Goal: Feedback & Contribution: Submit feedback/report problem

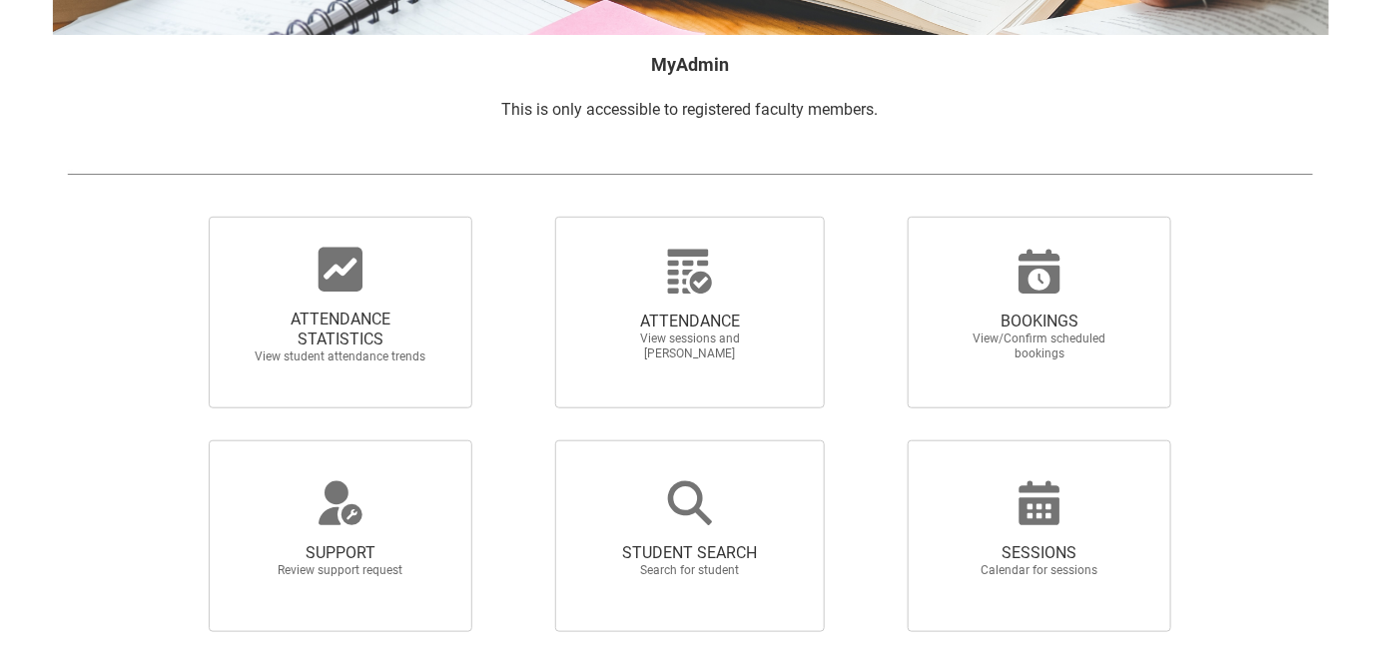
scroll to position [363, 0]
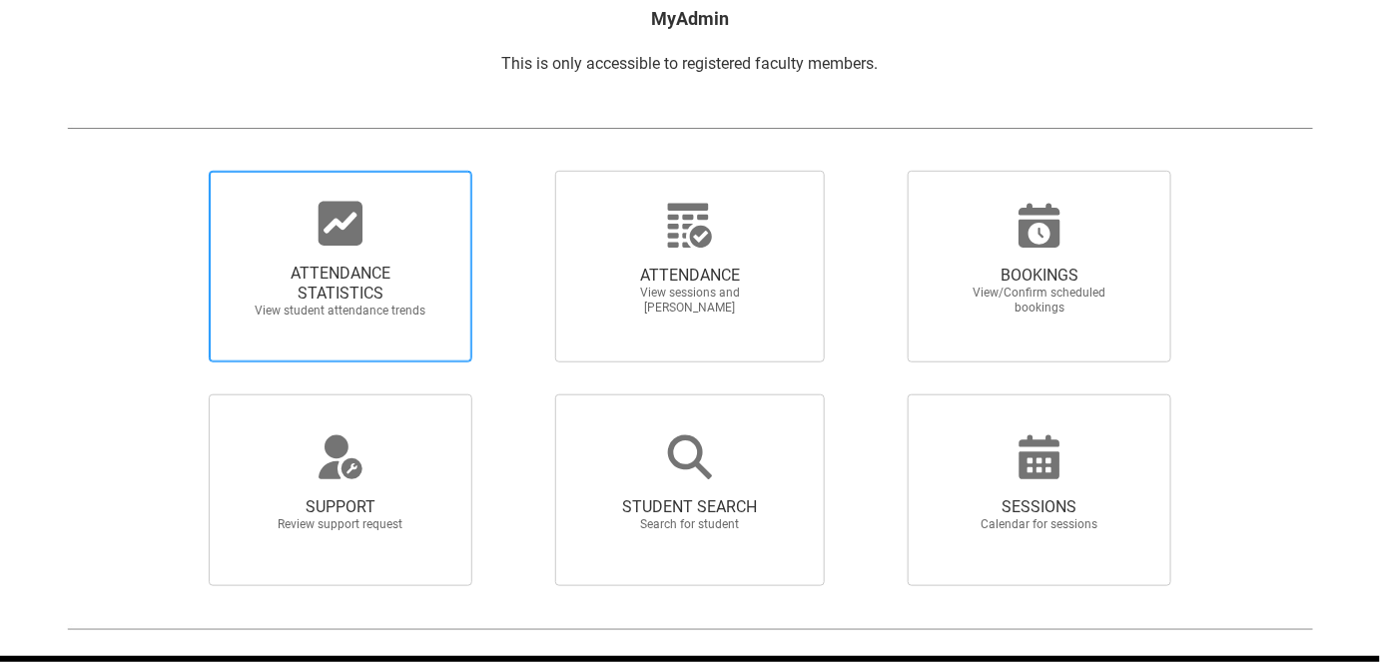
click at [319, 227] on icon at bounding box center [341, 224] width 44 height 44
click at [176, 171] on input "ATTENDANCE STATISTICS View student attendance trends" at bounding box center [175, 170] width 1 height 1
radio input "true"
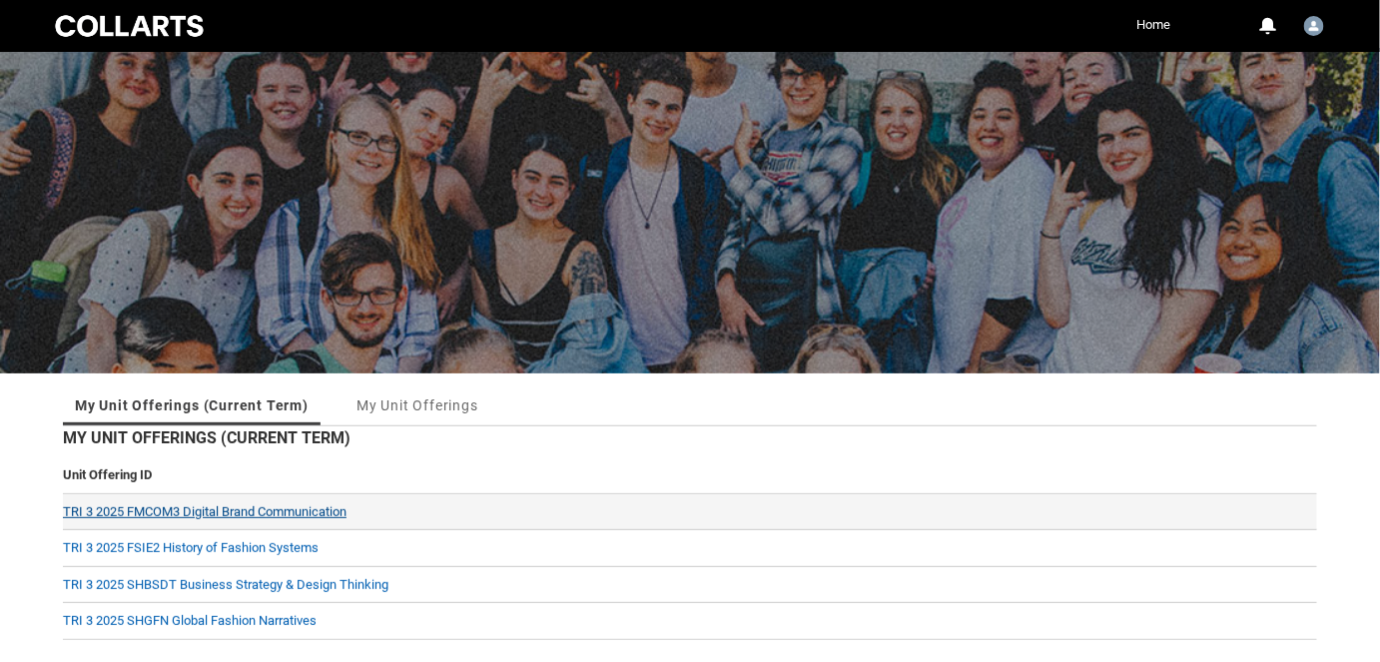
click at [280, 507] on link "TRI 3 2025 FMCOM3 Digital Brand Communication" at bounding box center [205, 511] width 284 height 15
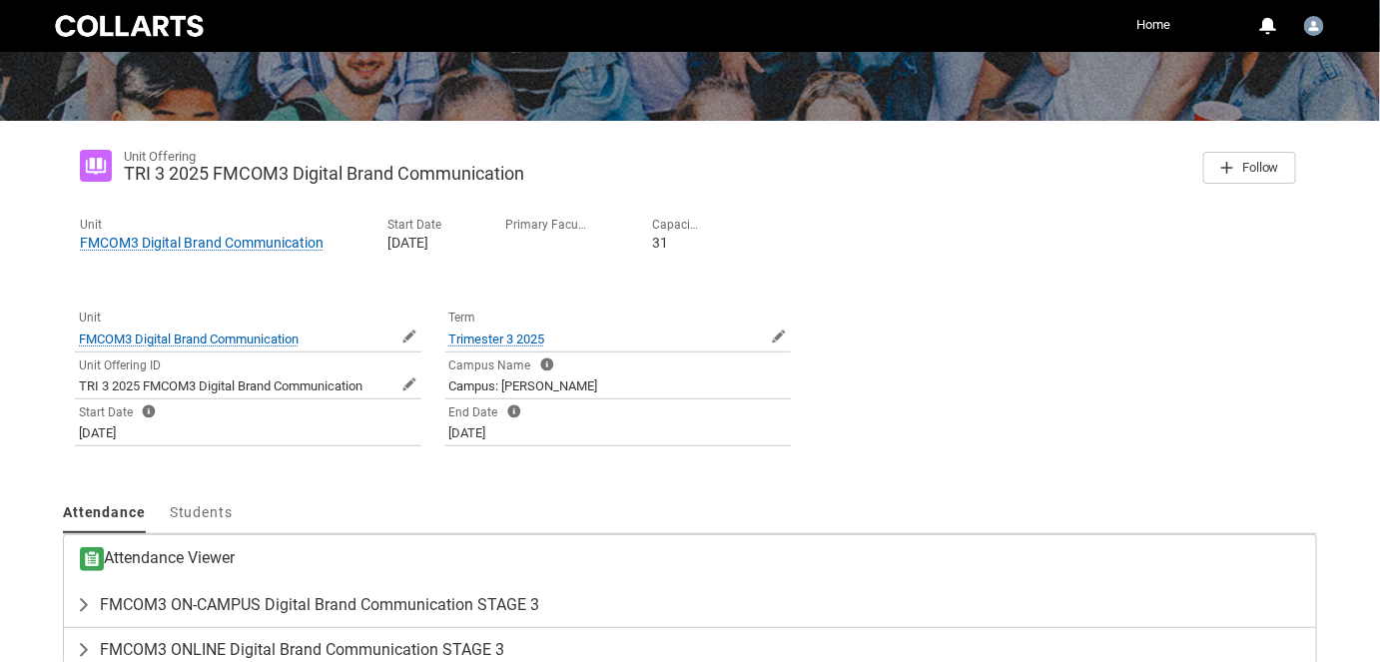
scroll to position [363, 0]
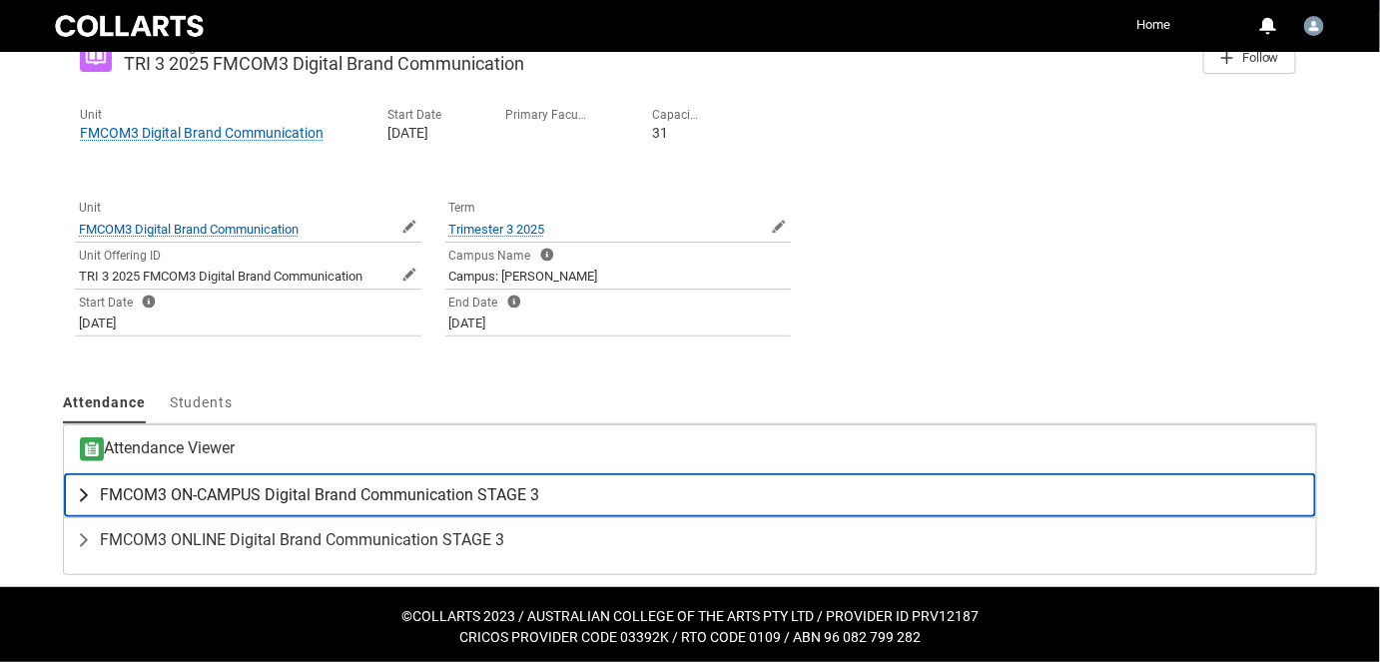
click at [211, 485] on span "FMCOM3 ON-CAMPUS Digital Brand Communication STAGE 3" at bounding box center [319, 495] width 439 height 20
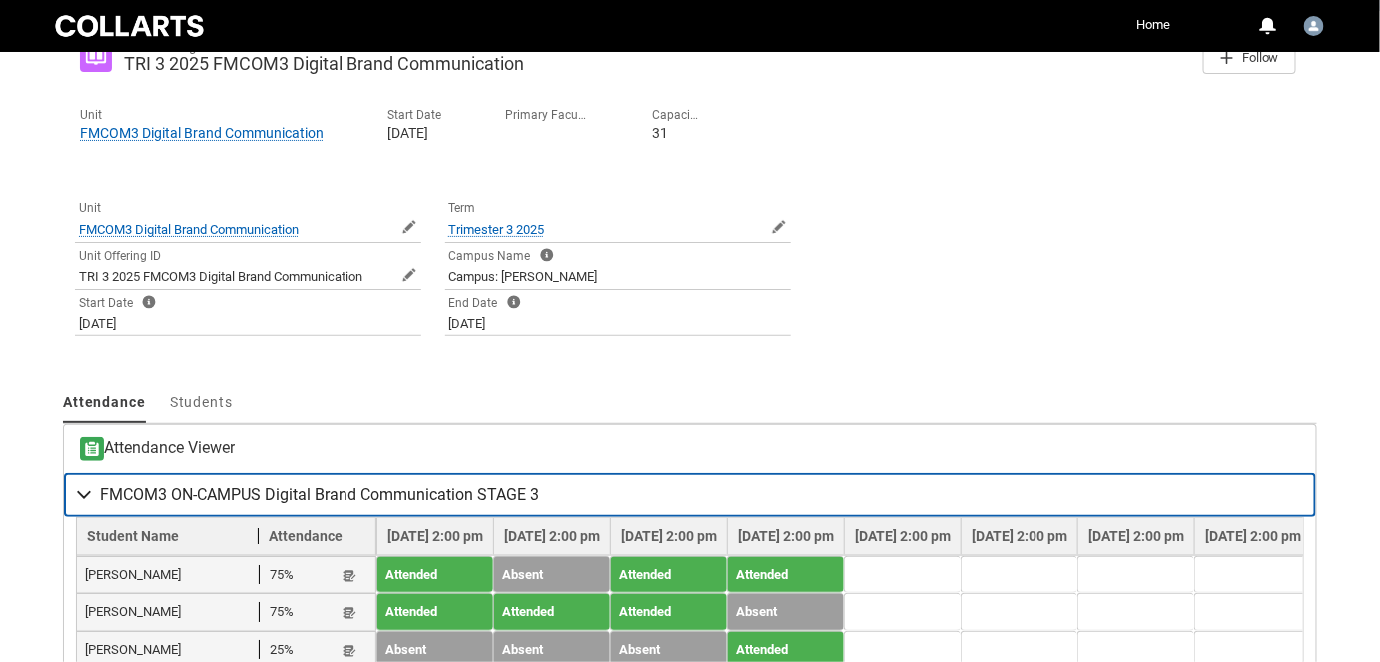
click at [211, 485] on span "FMCOM3 ON-CAMPUS Digital Brand Communication STAGE 3" at bounding box center [319, 495] width 439 height 20
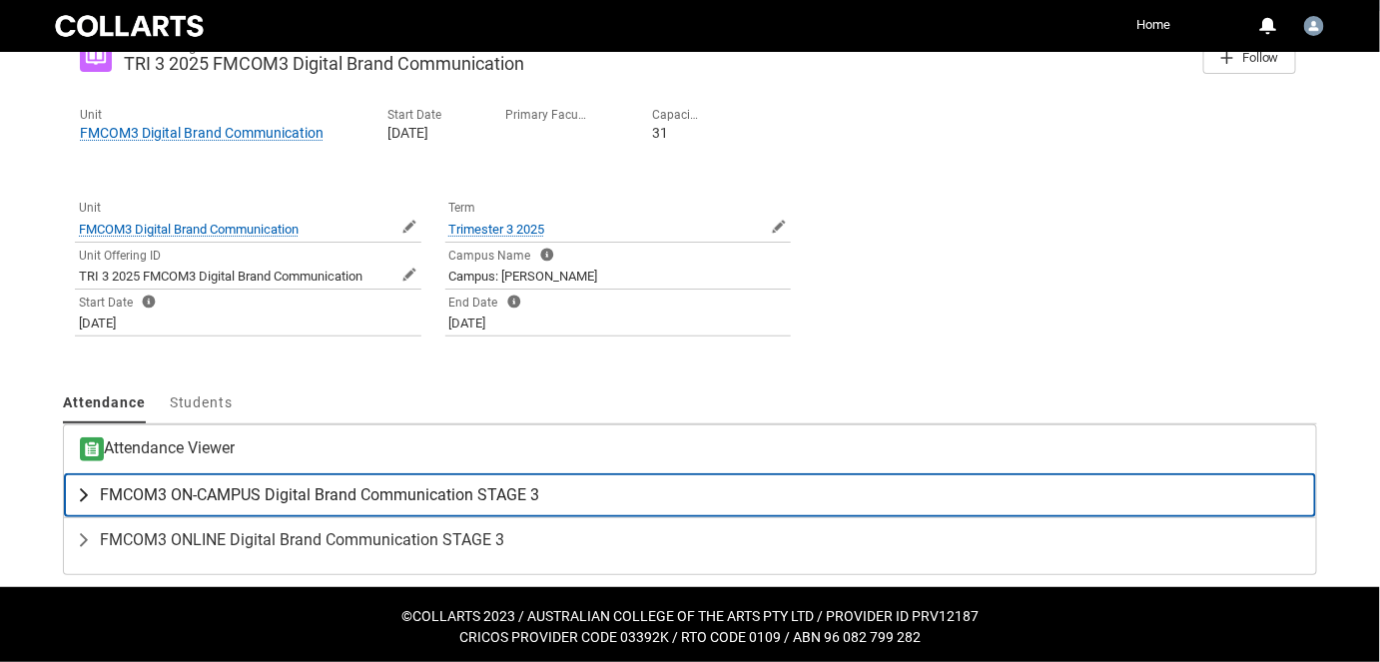
click at [211, 485] on span "FMCOM3 ON-CAMPUS Digital Brand Communication STAGE 3" at bounding box center [319, 495] width 439 height 20
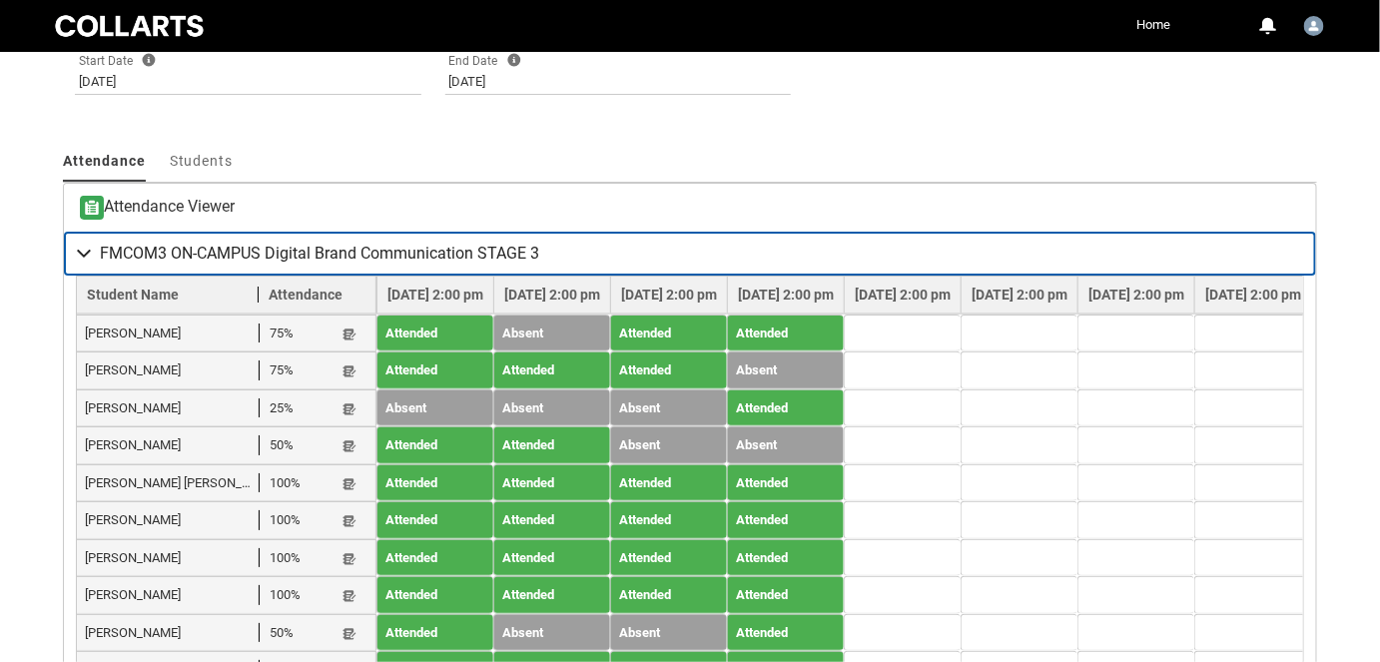
scroll to position [635, 0]
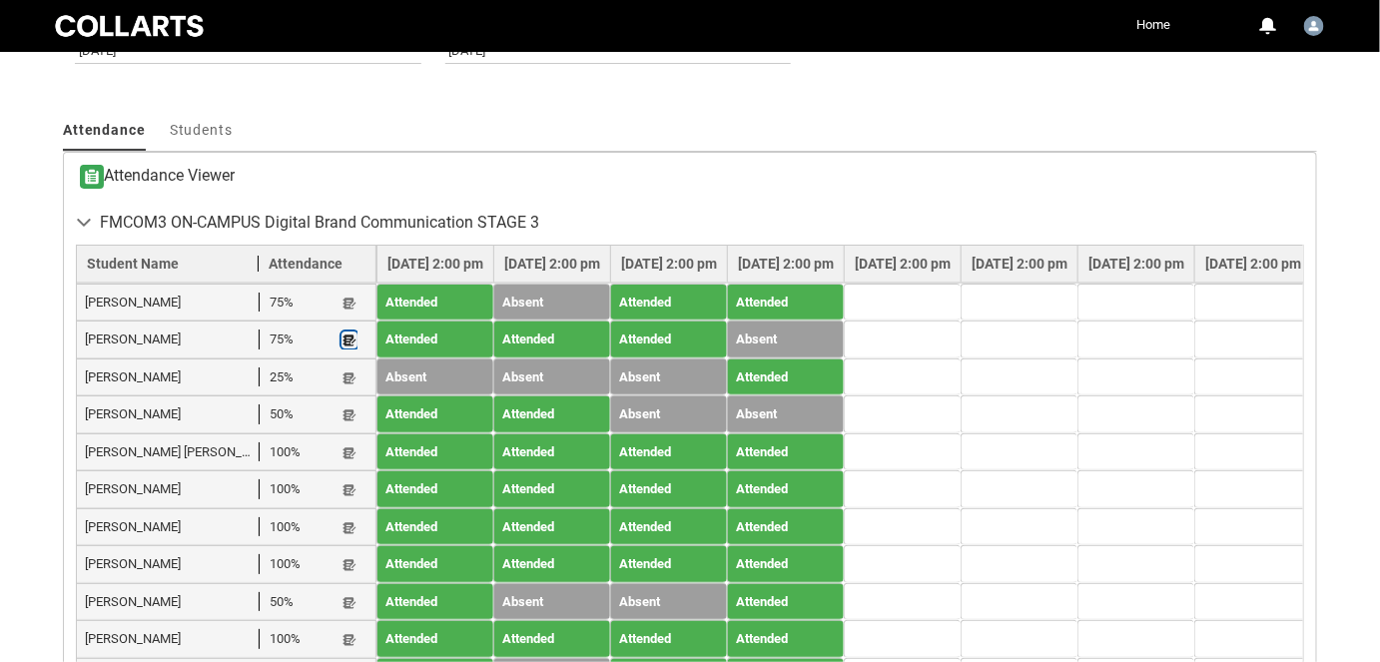
click at [346, 341] on lightning-primitive-icon "button" at bounding box center [350, 340] width 14 height 15
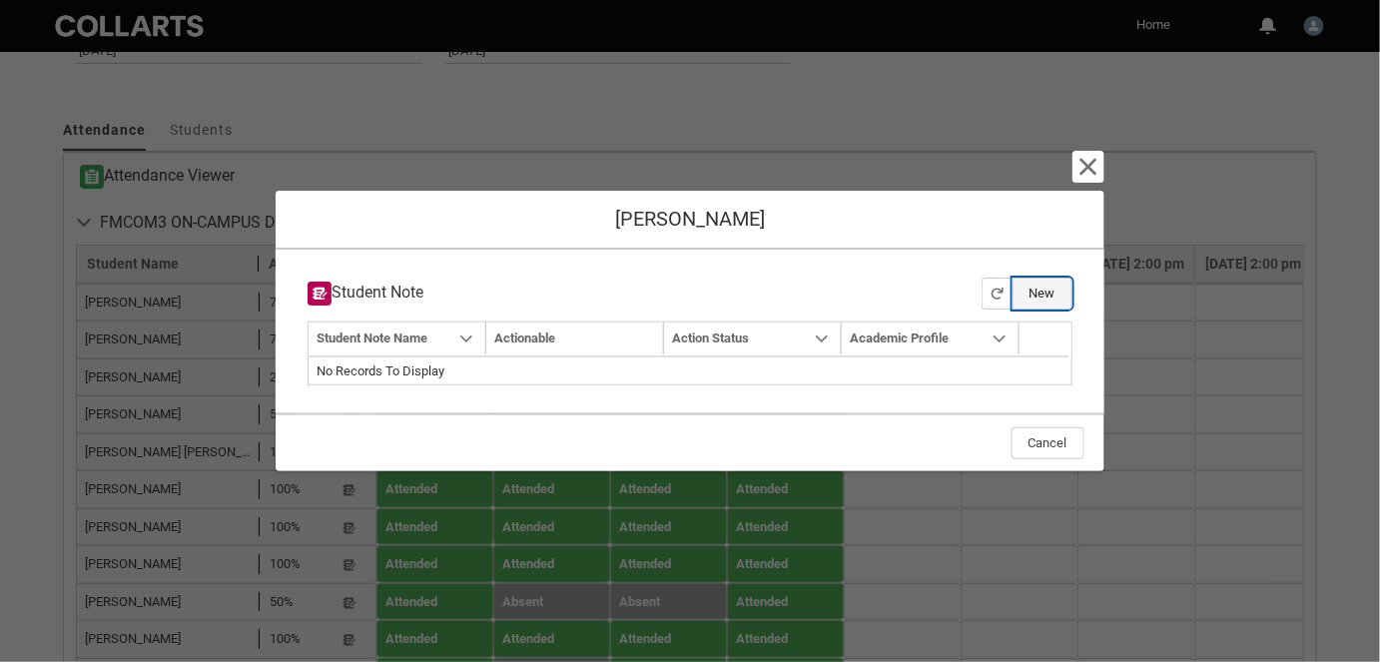
click at [1057, 294] on button "New" at bounding box center [1043, 294] width 60 height 32
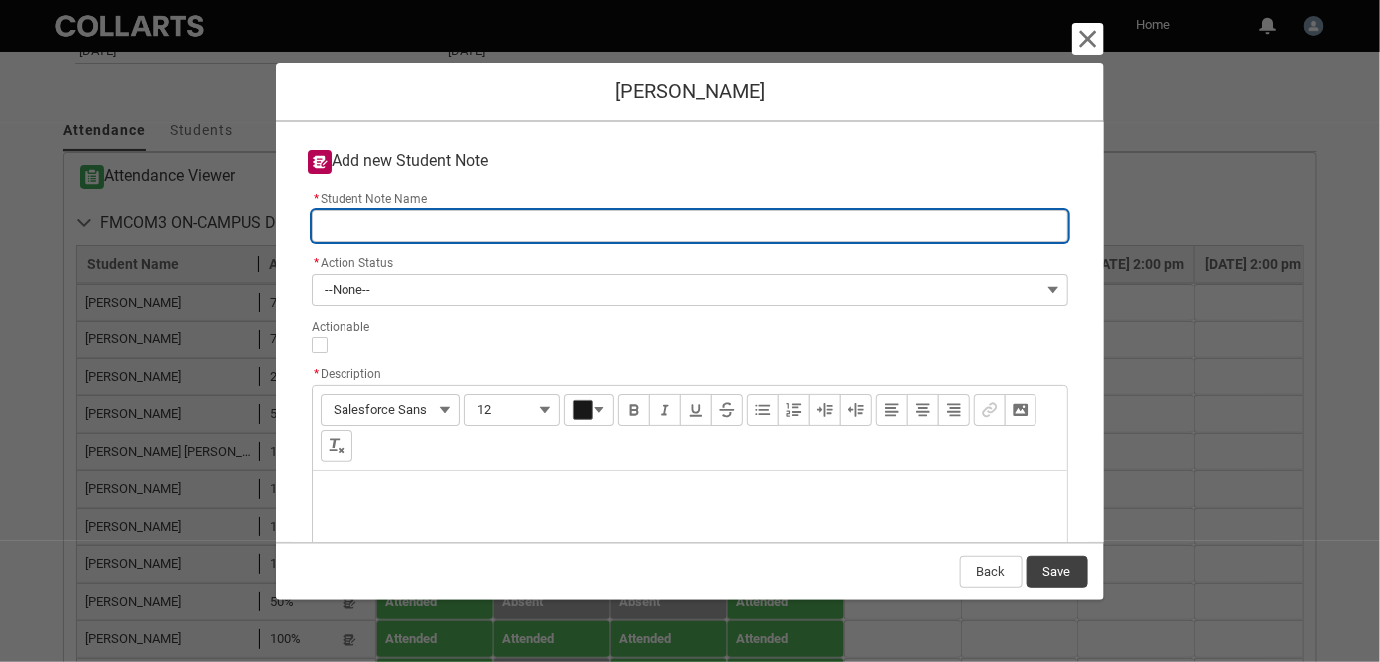
click at [374, 230] on input "* Student Note Name" at bounding box center [690, 226] width 756 height 32
type lightning-primitive-input-simple "7"
type input "7"
type lightning-primitive-input-simple "7/"
type input "7/"
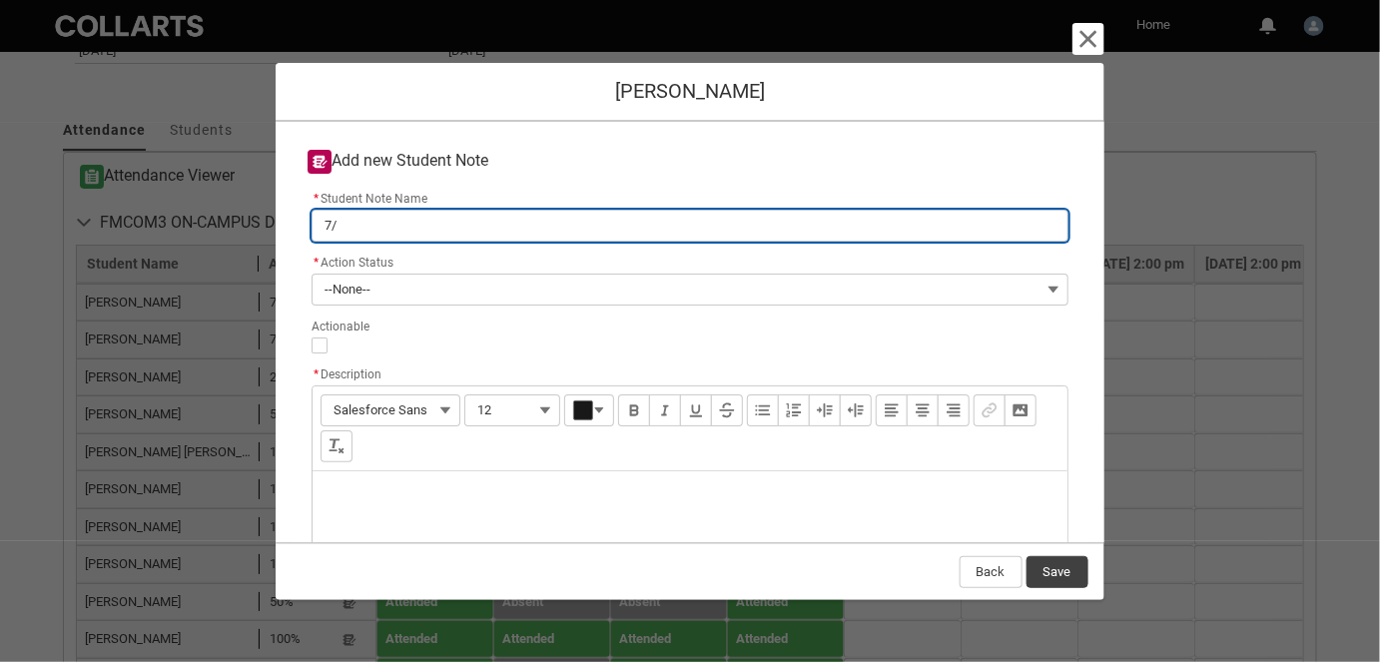
type lightning-primitive-input-simple "7/1"
type input "7/1"
type lightning-primitive-input-simple "7/10"
type input "7/10"
type lightning-primitive-input-simple "7/10"
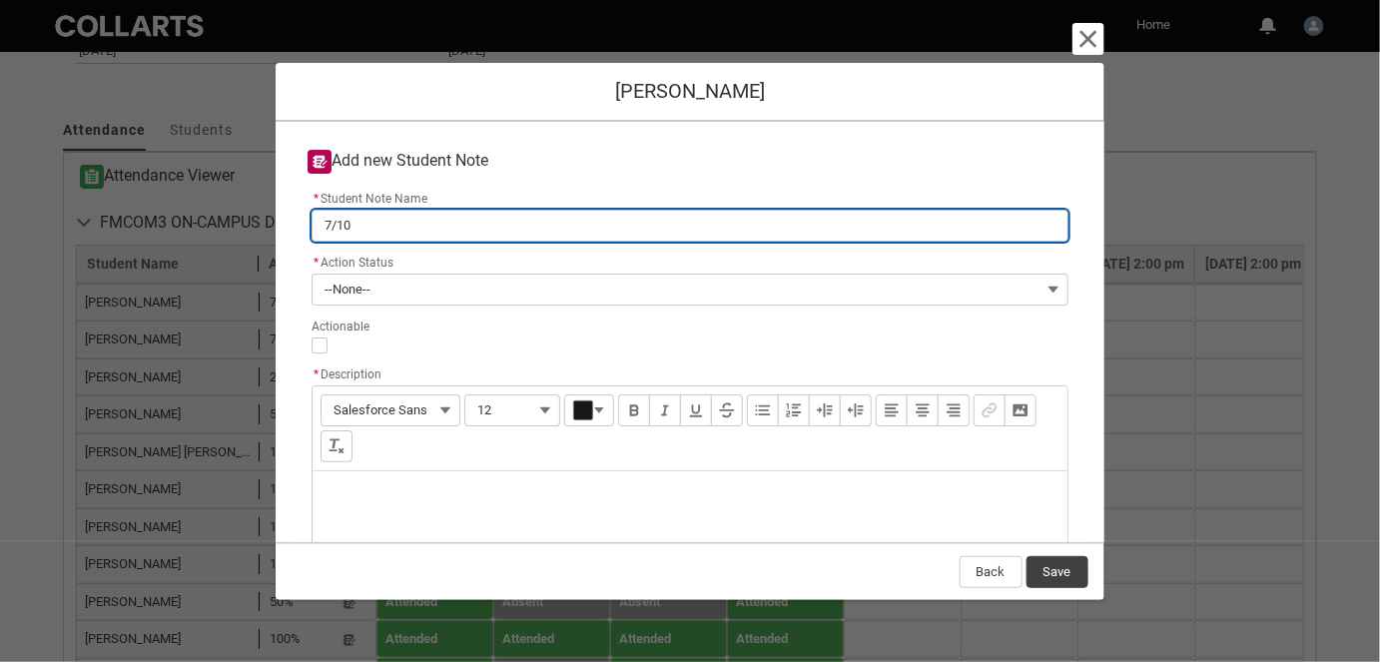
type input "7/10"
type lightning-primitive-input-simple "7/10 a"
type input "7/10 a"
type lightning-primitive-input-simple "7/10 aB"
type input "7/10 aB"
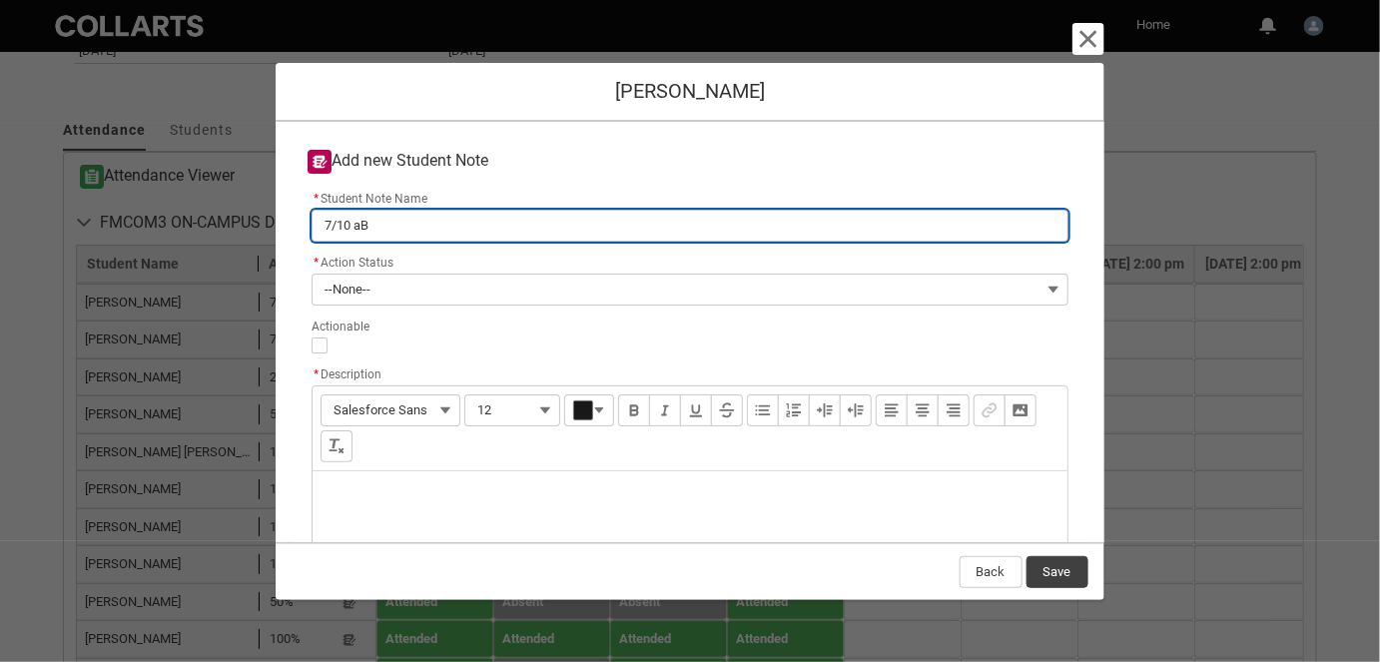
type lightning-primitive-input-simple "7/10 a"
type input "7/10 a"
type lightning-primitive-input-simple "7/10"
type input "7/10"
type lightning-primitive-input-simple "7/10 A"
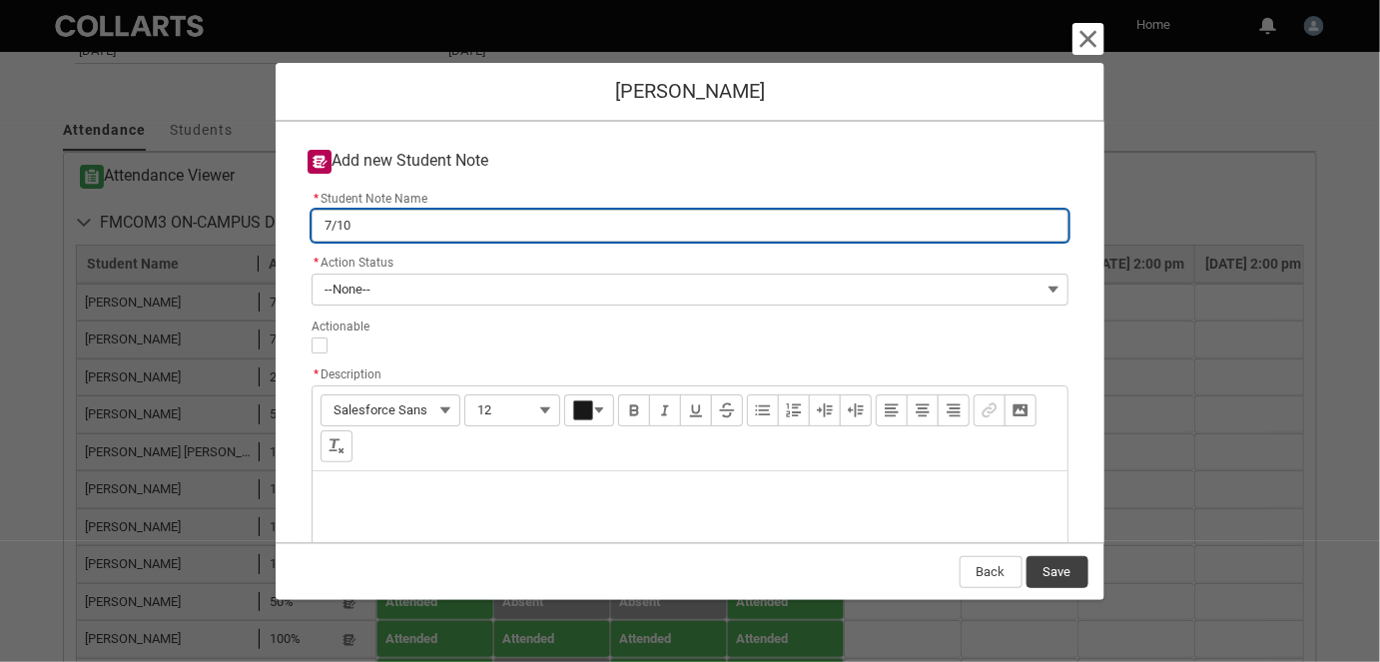
type input "7/10 A"
type lightning-primitive-input-simple "7/10 Ab"
type input "7/10 Ab"
type lightning-primitive-input-simple "7/10 Abs"
type input "7/10 Abs"
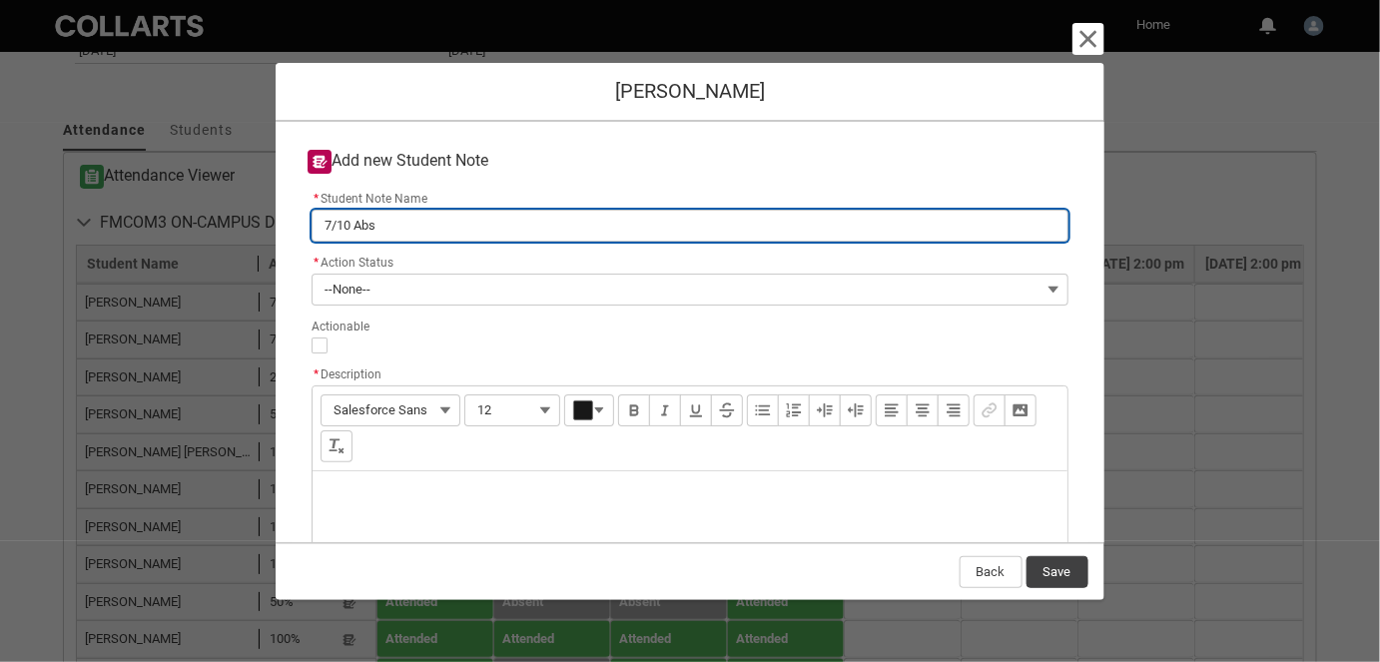
type lightning-primitive-input-simple "7/10 Abse"
type input "7/10 Abse"
type lightning-primitive-input-simple "7/10 Absen"
type input "7/10 Absen"
type lightning-primitive-input-simple "7/10 Absent"
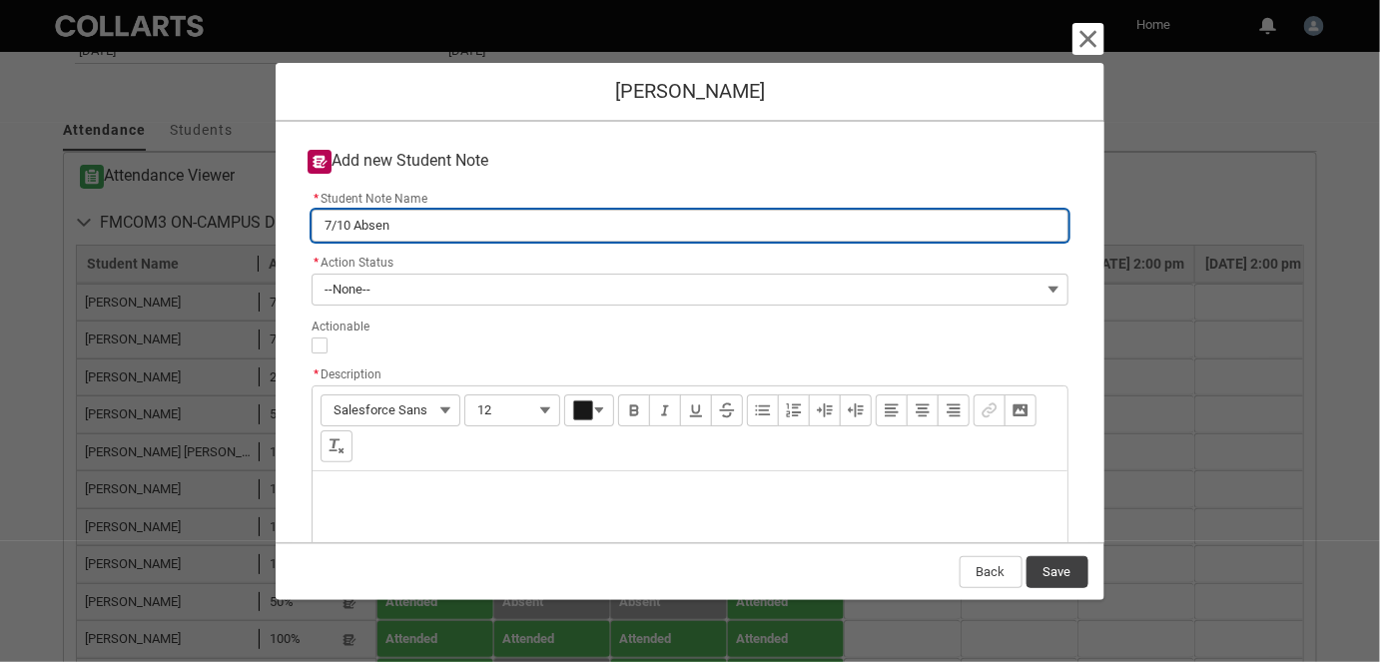
type input "7/10 Absent"
type lightning-primitive-input-simple "7/10 Absent"
type input "7/10 Absent"
type lightning-primitive-input-simple "7/10 Absent f"
type input "7/10 Absent f"
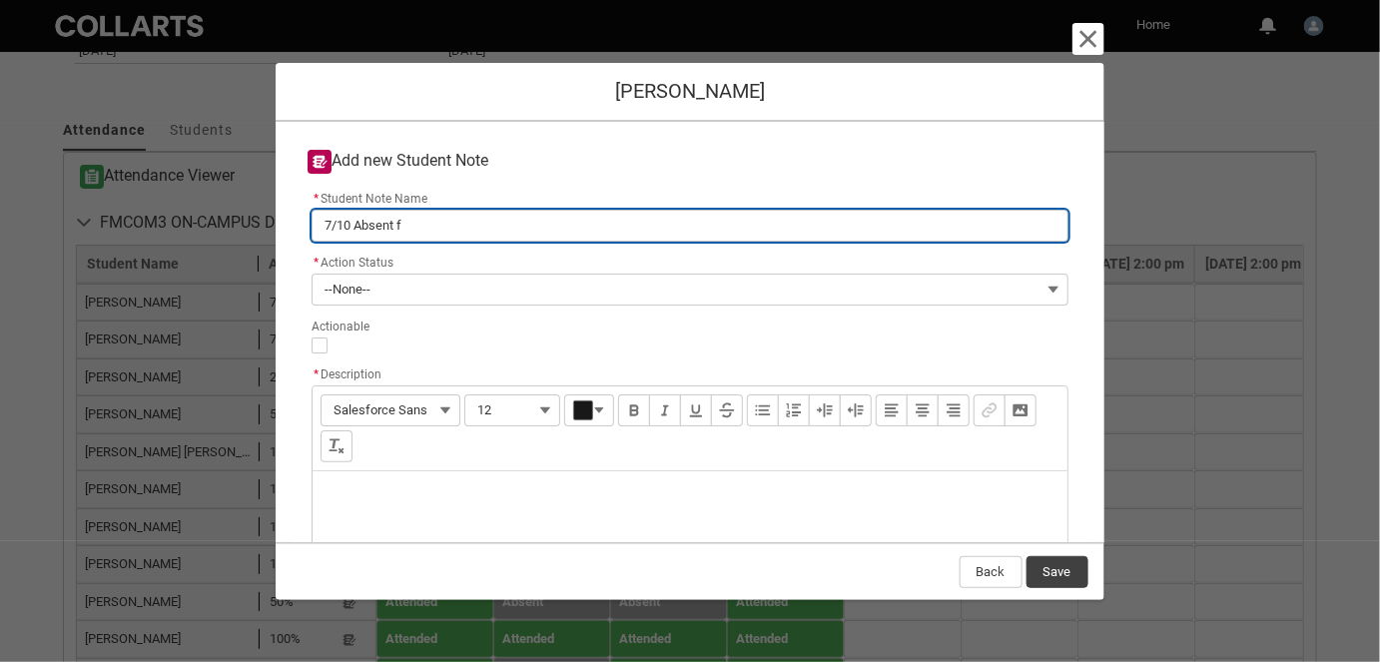
type lightning-primitive-input-simple "7/10 Absent fr"
type input "7/10 Absent fr"
type lightning-primitive-input-simple "7/10 Absent fro"
type input "7/10 Absent fro"
type lightning-primitive-input-simple "7/10 Absent from"
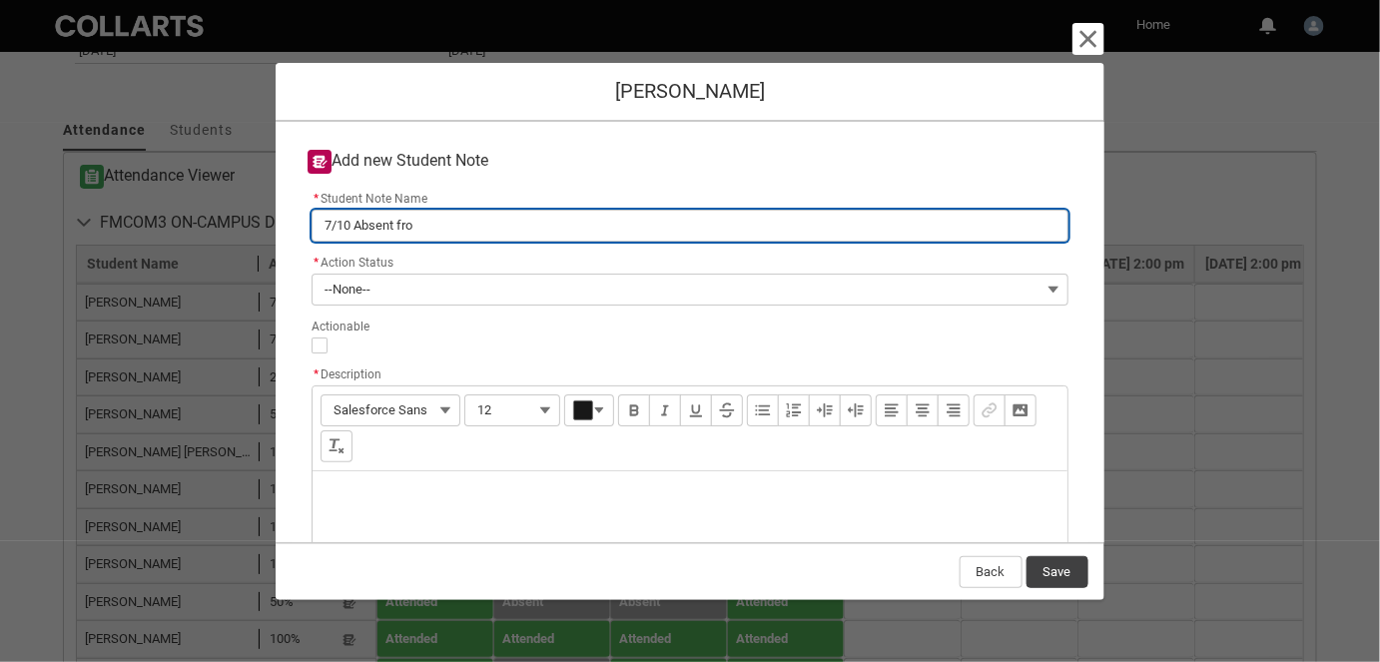
type input "7/10 Absent from"
type lightning-primitive-input-simple "7/10 Absent from"
type input "7/10 Absent from"
type lightning-primitive-input-simple "7/10 Absent from c"
type input "7/10 Absent from c"
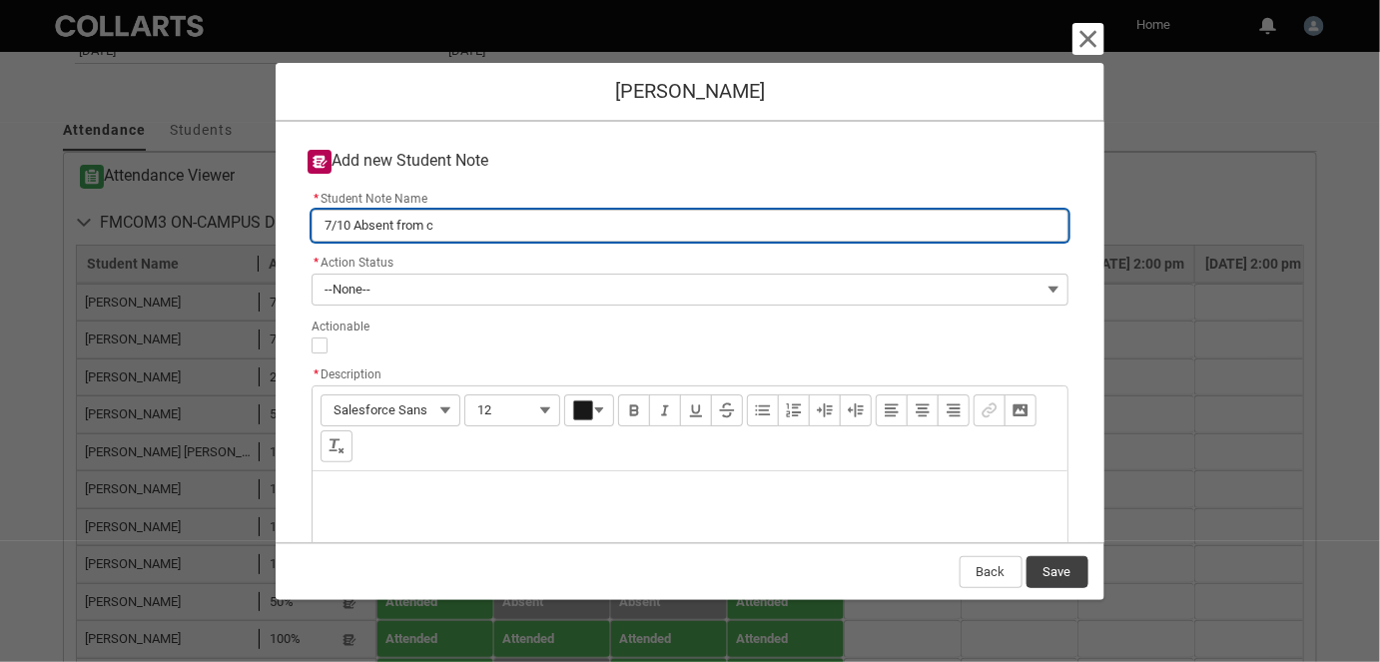
type lightning-primitive-input-simple "7/10 Absent from cl"
type input "7/10 Absent from cl"
type lightning-primitive-input-simple "7/10 Absent from cla"
type input "7/10 Absent from cla"
type lightning-primitive-input-simple "7/10 Absent from clas"
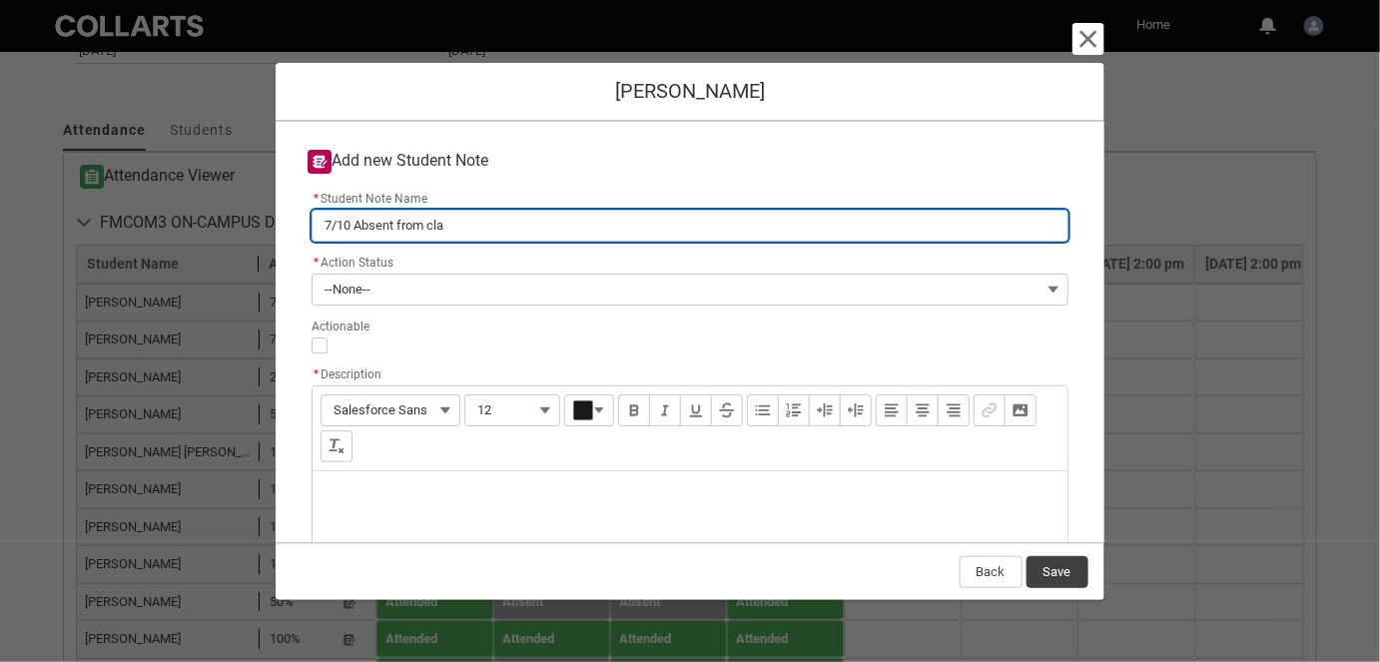
type input "7/10 Absent from clas"
type lightning-primitive-input-simple "7/10 Absent from class"
type input "7/10 Absent from class"
type lightning-primitive-input-simple "7/10 Absent from class,"
type input "7/10 Absent from class,"
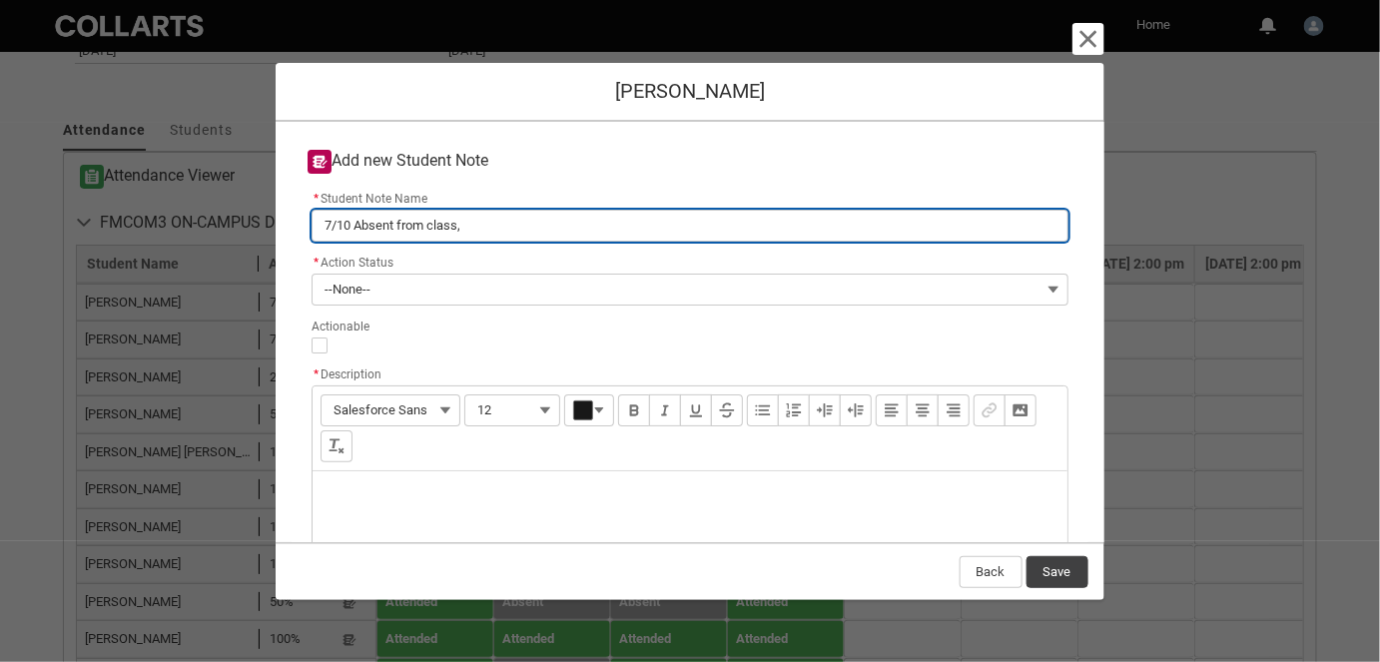
type lightning-primitive-input-simple "7/10 Absent from class,"
type input "7/10 Absent from class,"
type lightning-primitive-input-simple "7/10 Absent from class, l"
type input "7/10 Absent from class, l"
type lightning-primitive-input-simple "7/10 Absent from class, la"
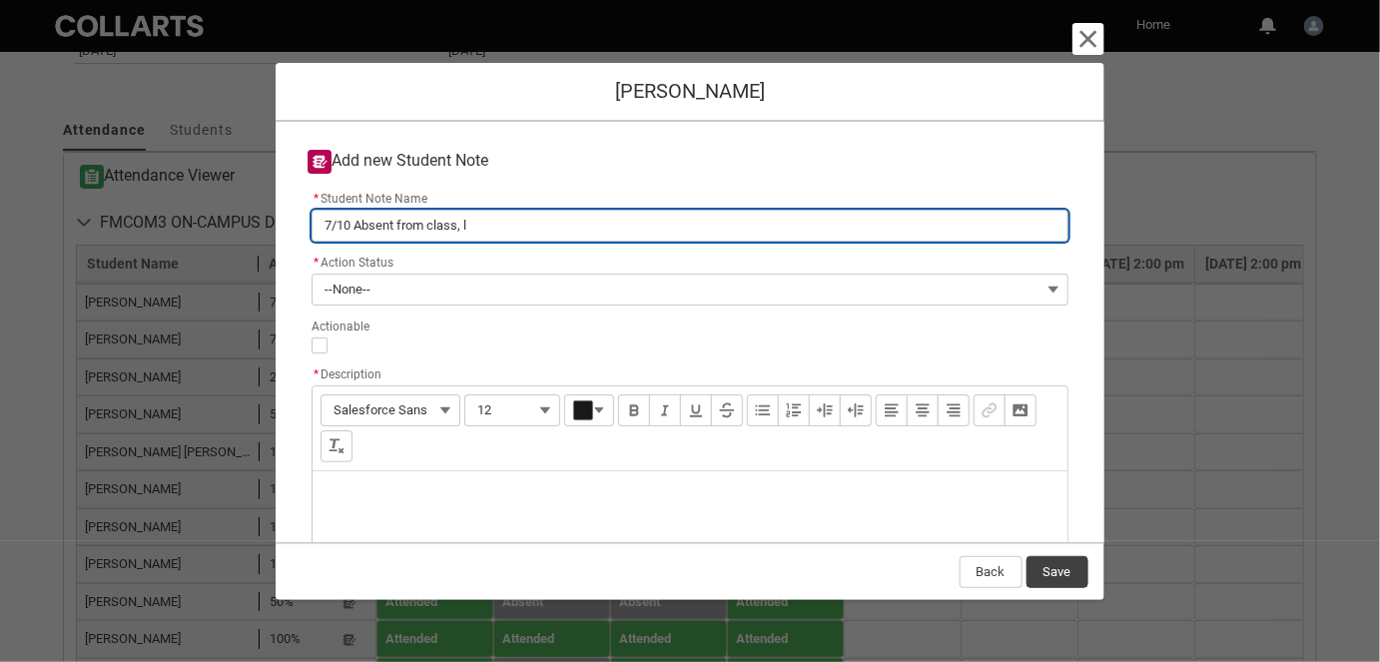
type input "7/10 Absent from class, la"
type lightning-primitive-input-simple "7/10 Absent from class, las"
type input "7/10 Absent from class, las"
type lightning-primitive-input-simple "7/10 Absent from class, last"
type input "7/10 Absent from class, last"
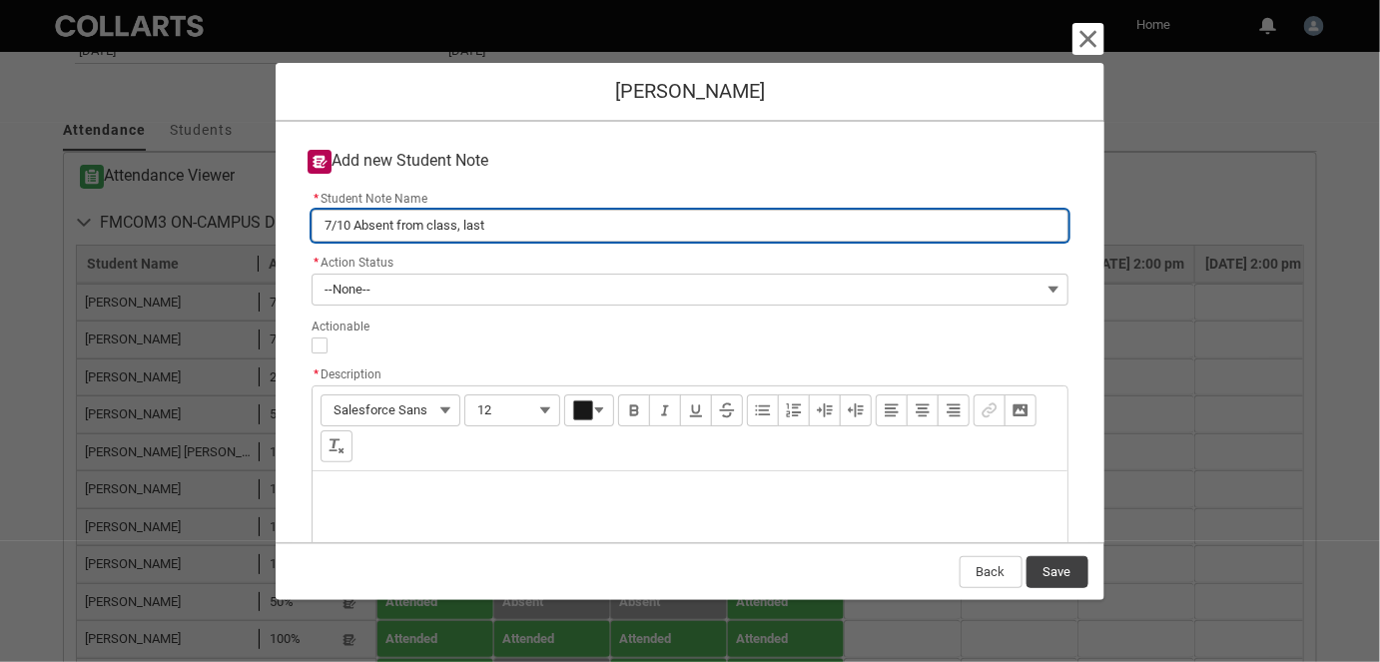
type lightning-primitive-input-simple "7/10 Absent from class, last"
type input "7/10 Absent from class, last"
type lightning-primitive-input-simple "7/10 Absent from class, last c"
type input "7/10 Absent from class, last c"
type lightning-primitive-input-simple "7/10 Absent from class, last ca"
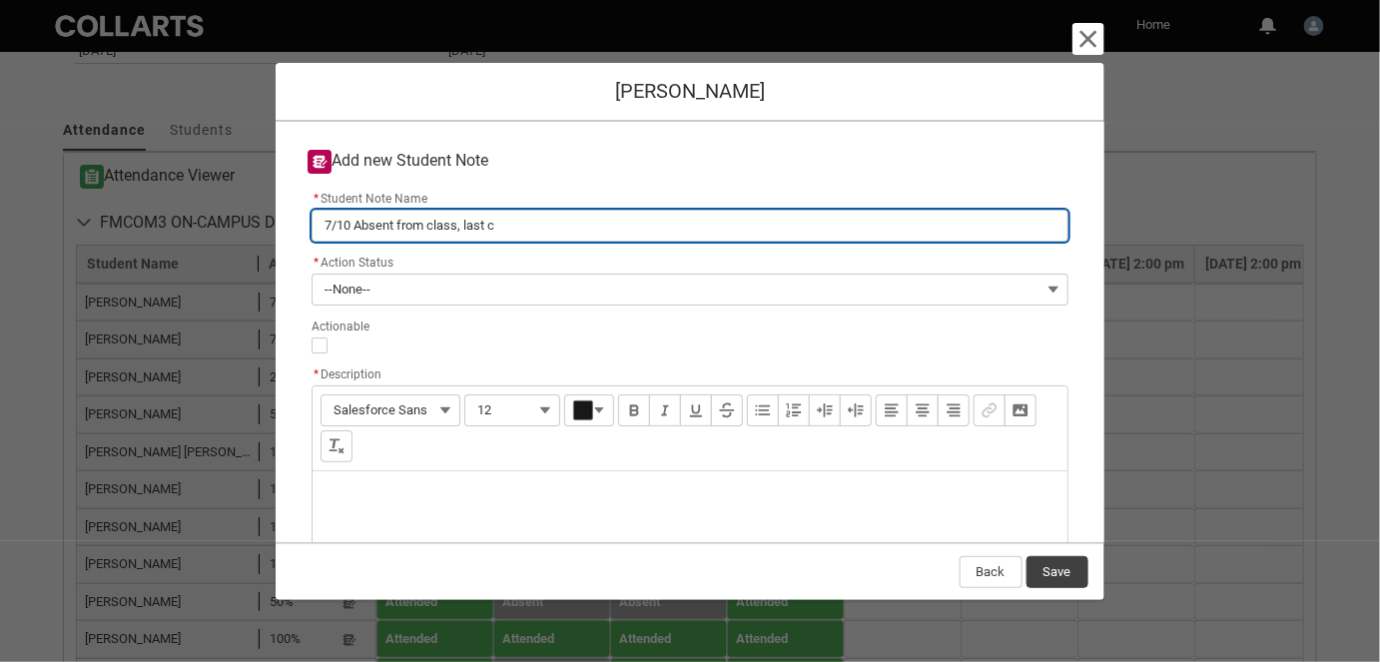
type input "7/10 Absent from class, last ca"
type lightning-primitive-input-simple "7/10 Absent from class, last can"
type input "7/10 Absent from class, last can"
type lightning-primitive-input-simple "7/10 Absent from class, last canv"
type input "7/10 Absent from class, last canv"
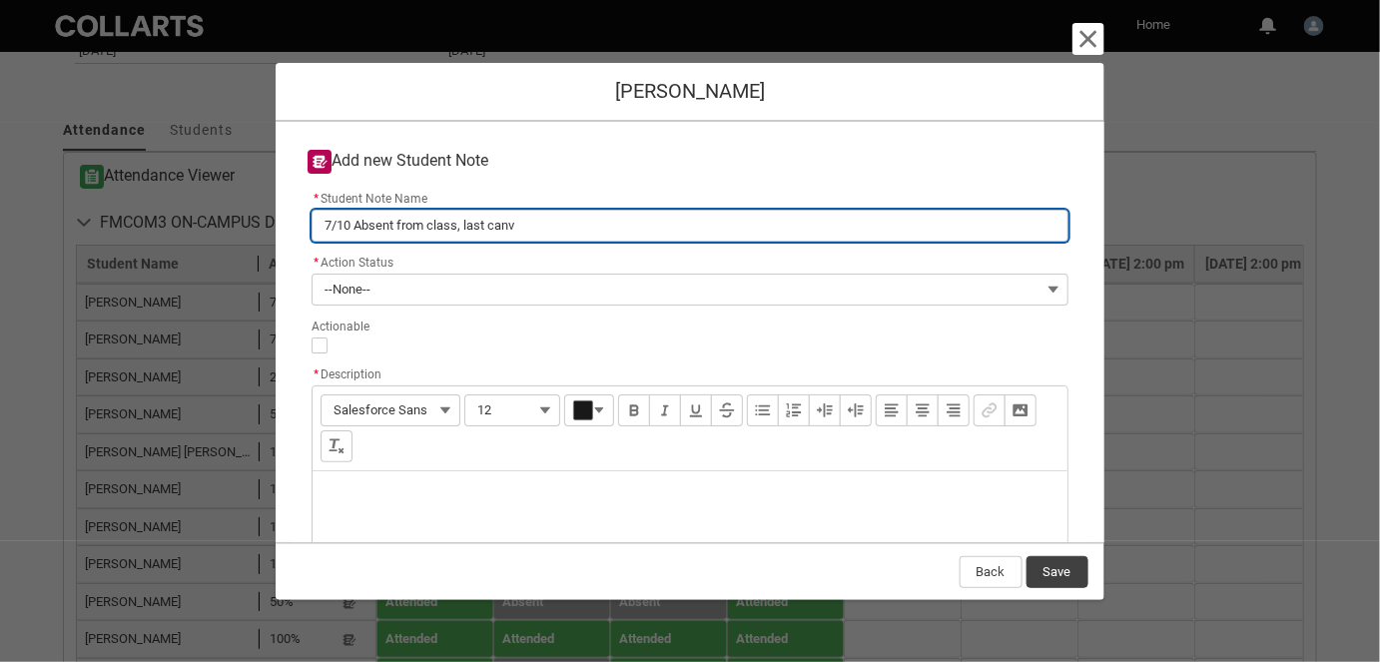
type lightning-primitive-input-simple "7/10 Absent from class, last canvb"
type input "7/10 Absent from class, last canvb"
type lightning-primitive-input-simple "7/10 Absent from class, last canvba"
type input "7/10 Absent from class, last canvba"
type lightning-primitive-input-simple "7/10 Absent from class, last canvb"
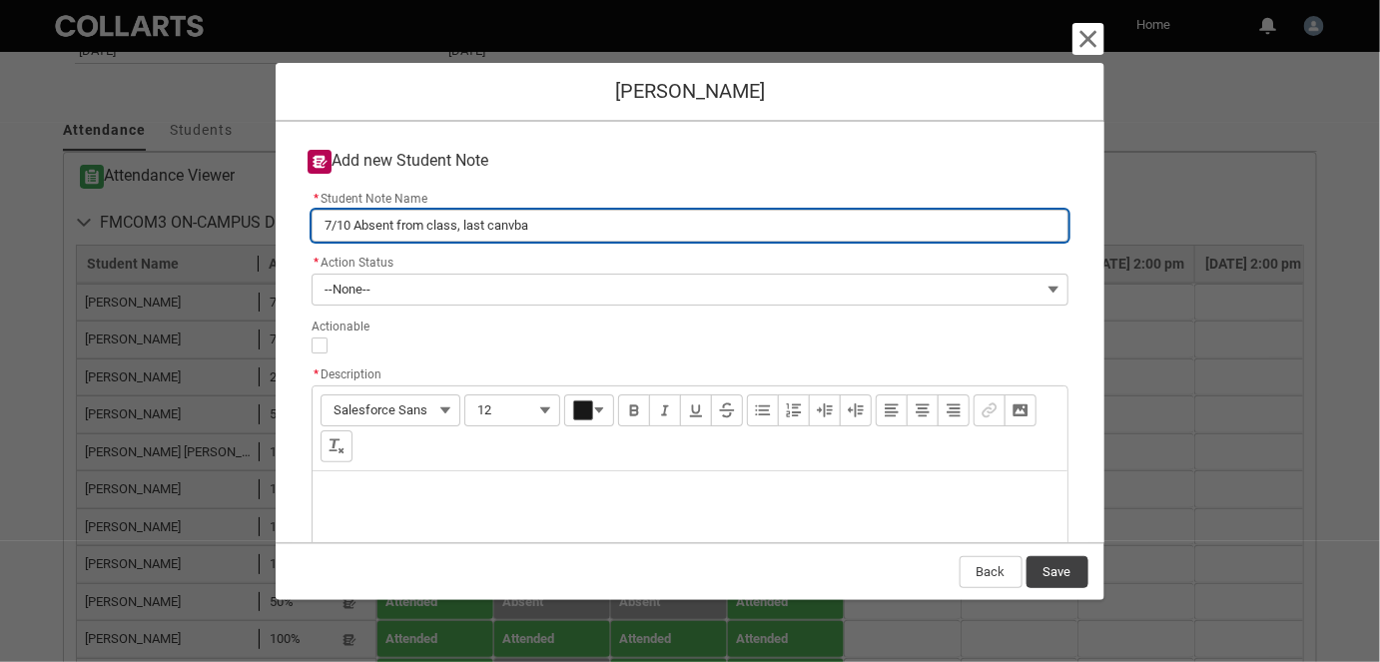
type input "7/10 Absent from class, last canvb"
type lightning-primitive-input-simple "7/10 Absent from class, last canv"
type input "7/10 Absent from class, last canv"
type lightning-primitive-input-simple "7/10 Absent from class, last canva"
type input "7/10 Absent from class, last canva"
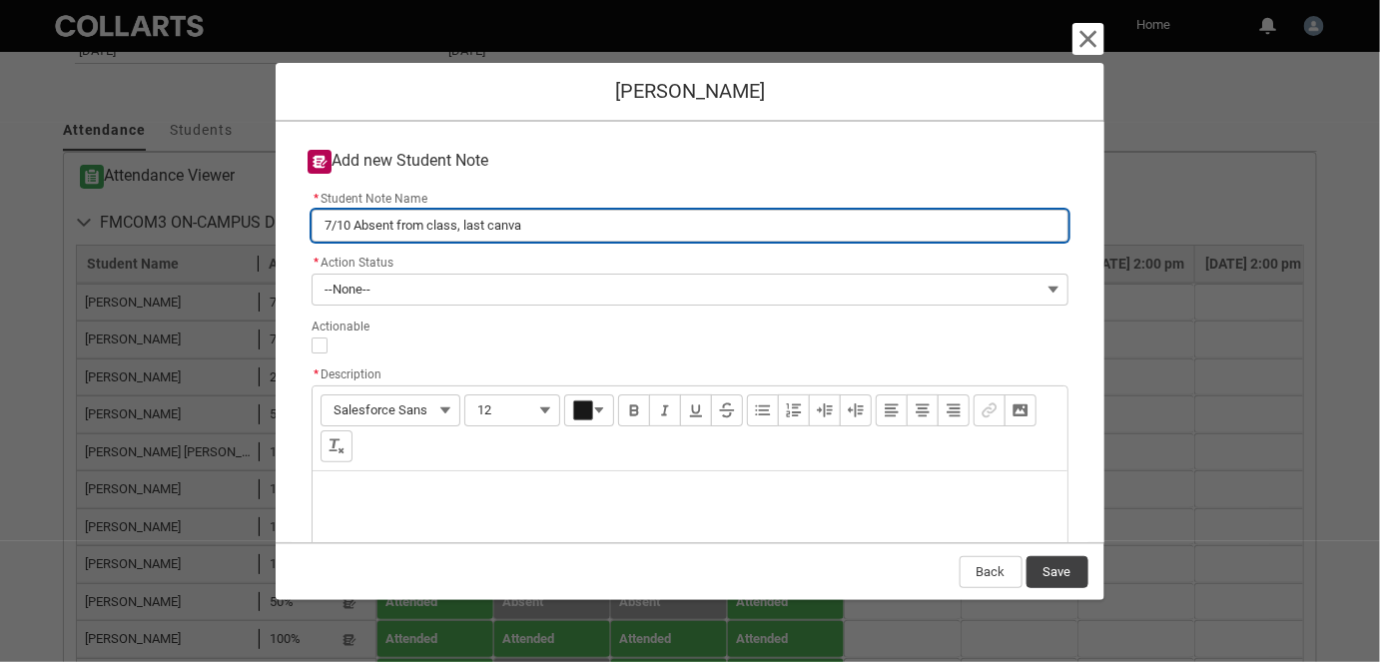
type lightning-primitive-input-simple "7/10 Absent from class, last canvas"
type input "7/10 Absent from class, last canvas"
type lightning-primitive-input-simple "7/10 Absent from class, last canvas"
type input "7/10 Absent from class, last canvas"
type lightning-primitive-input-simple "7/10 Absent from class, last canvas 1"
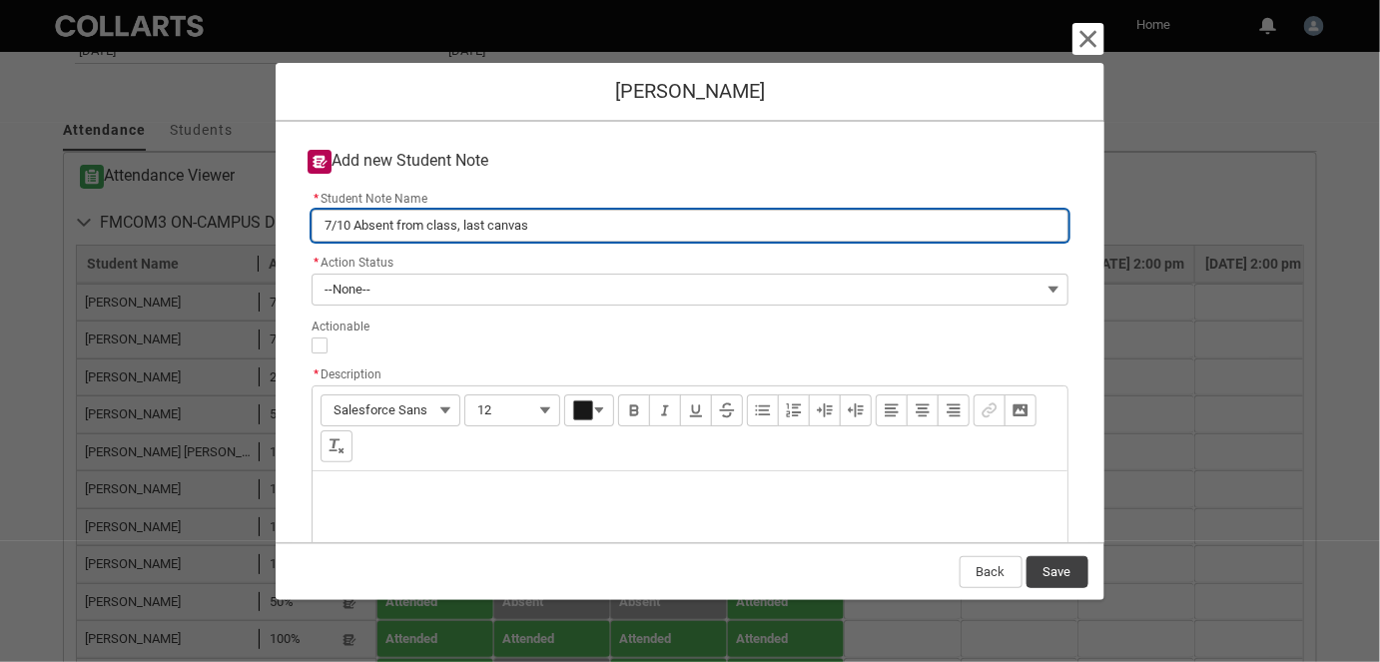
type input "7/10 Absent from class, last canvas 1"
type lightning-primitive-input-simple "7/10 Absent from class, last canvas 1/"
type input "7/10 Absent from class, last canvas 1/"
type lightning-primitive-input-simple "7/10 Absent from class, last canvas 1/1"
type input "7/10 Absent from class, last canvas 1/1"
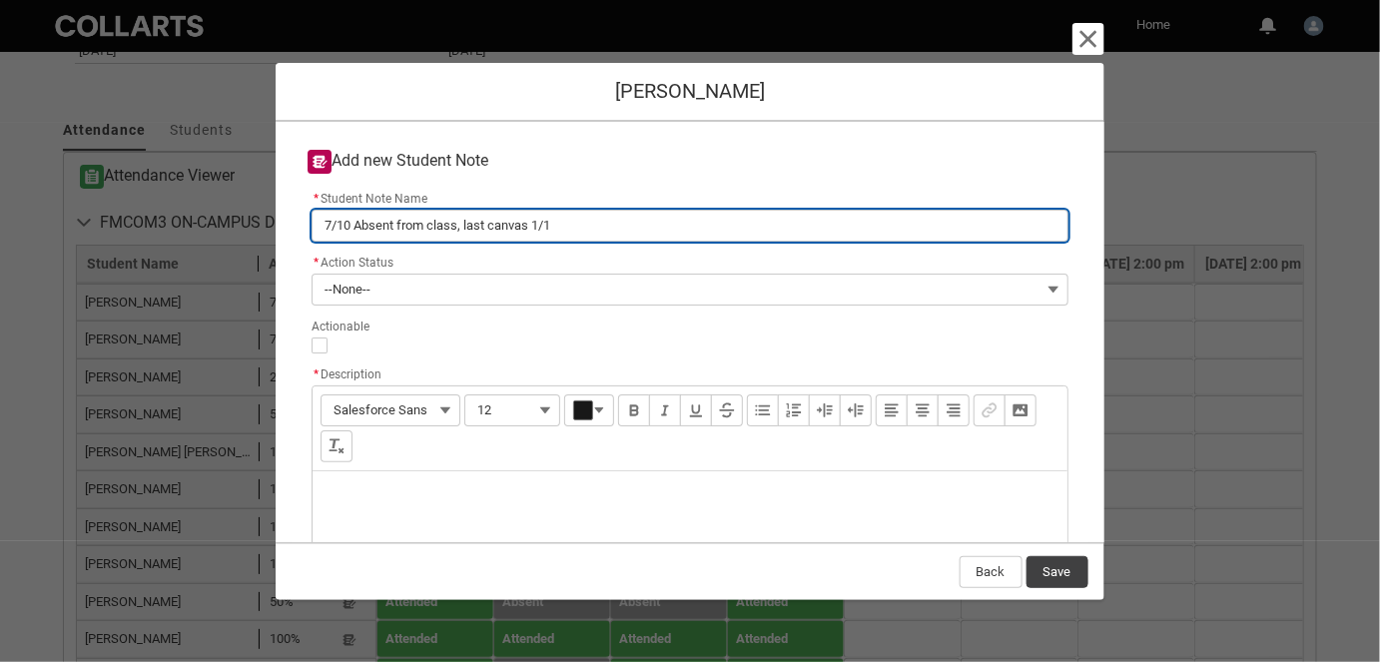
type lightning-primitive-input-simple "7/10 Absent from class, last canvas 1/10"
type input "7/10 Absent from class, last canvas 1/10"
type lightning-primitive-input-simple "7/10 Absent from class, last canvas 1/10"
type input "7/10 Absent from class, last canvas 1/10"
type lightning-primitive-input-simple "7/10 Absent from class, last canvas 1/10 R"
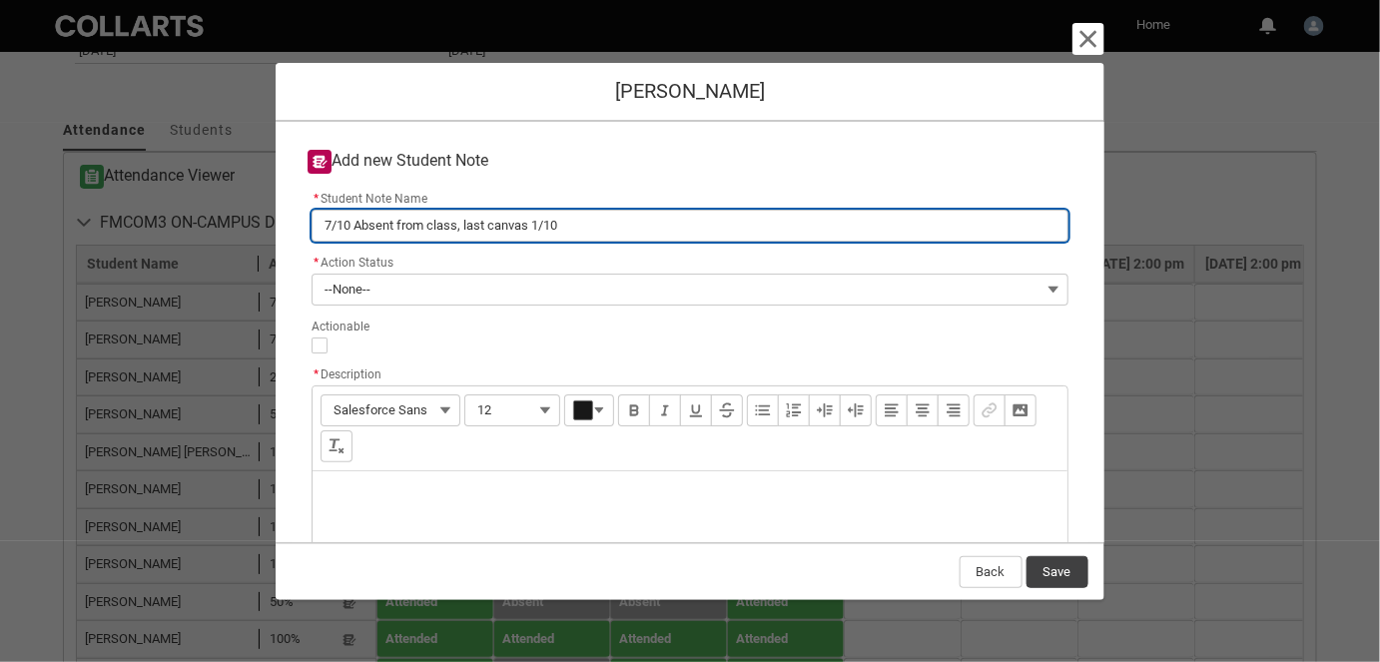
type input "7/10 Absent from class, last canvas 1/10 R"
type lightning-primitive-input-simple "7/10 Absent from class, last canvas 1/10 RM"
type input "7/10 Absent from class, last canvas 1/10 RM"
type lightning-primitive-input-simple "7/10 Absent from class, last canvas 1/10 RM"
type input "7/10 Absent from class, last canvas 1/10 RM"
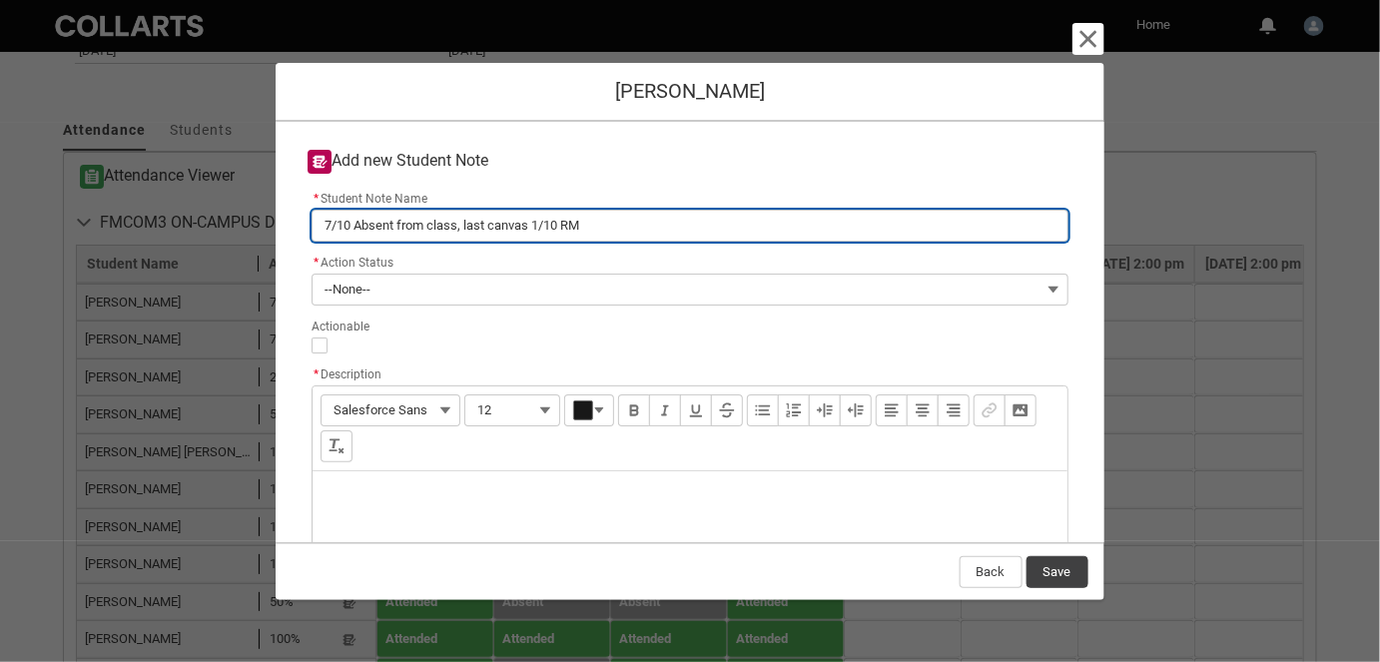
type lightning-primitive-input-simple "7/10 Absent from class, last canvas 1/10 RM 7"
type input "7/10 Absent from class, last canvas 1/10 RM 7"
type lightning-primitive-input-simple "7/10 Absent from class, last canvas 1/10 RM 7/"
type input "7/10 Absent from class, last canvas 1/10 RM 7/"
type lightning-primitive-input-simple "7/10 Absent from class, last canvas 1/10 RM 7/1"
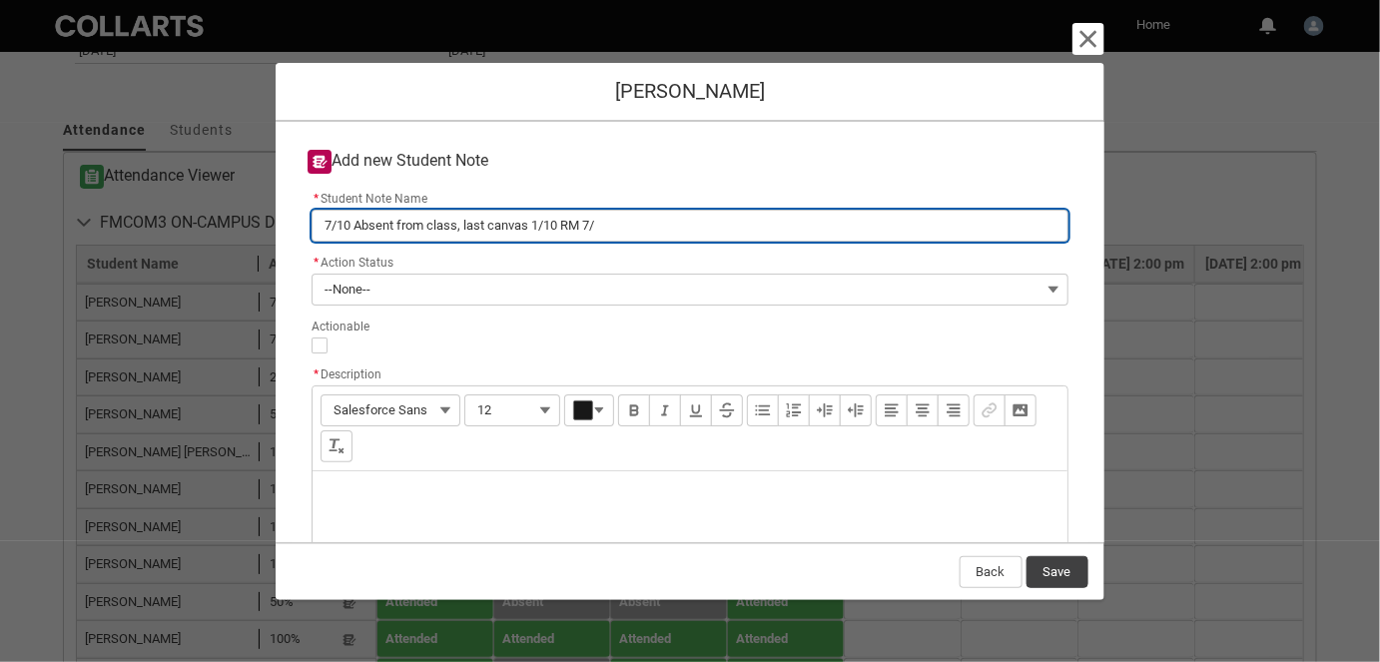
type input "7/10 Absent from class, last canvas 1/10 RM 7/1"
type lightning-primitive-input-simple "7/10 Absent from class, last canvas 1/10 RM 7/10"
type input "7/10 Absent from class, last canvas 1/10 RM 7/10"
click at [540, 234] on input "7/10 Absent from class, last canvas 1/10 RM 7/10" at bounding box center [690, 226] width 756 height 32
click at [540, 235] on input "7/10 Absent from class, last canvas 1/10 RM 7/10" at bounding box center [690, 226] width 756 height 32
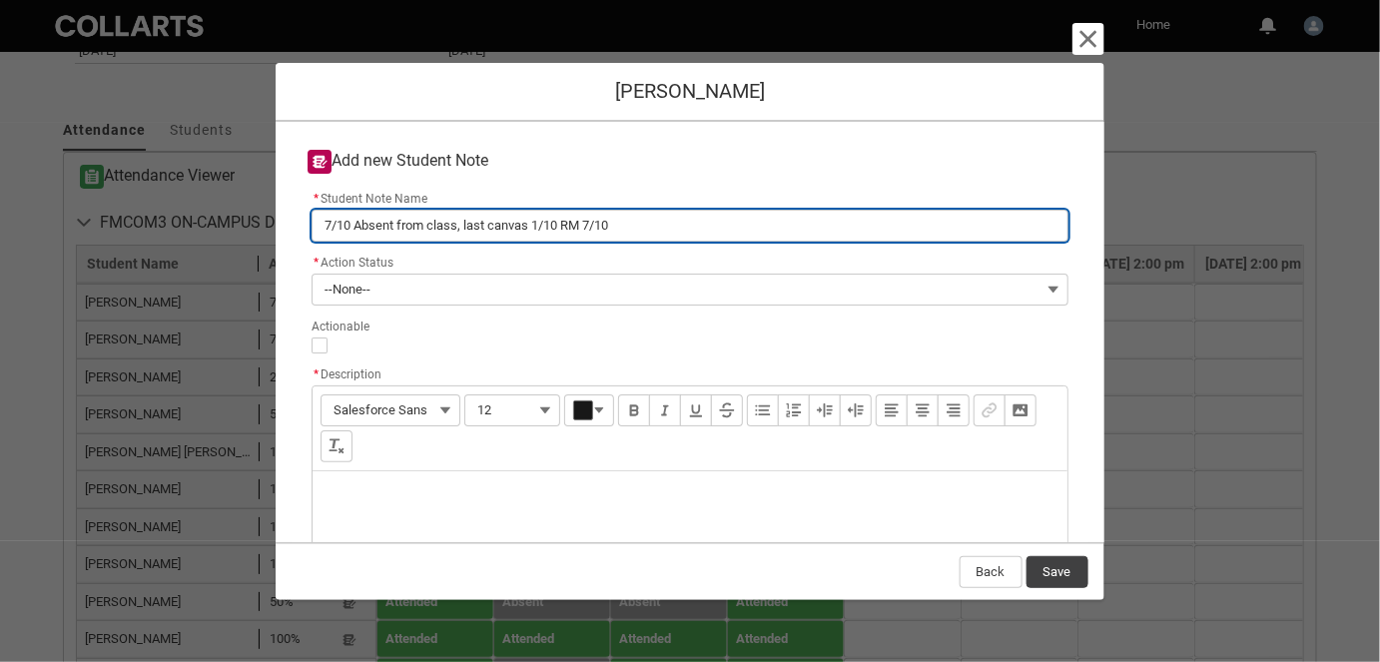
click at [540, 235] on input "7/10 Absent from class, last canvas 1/10 RM 7/10" at bounding box center [690, 226] width 756 height 32
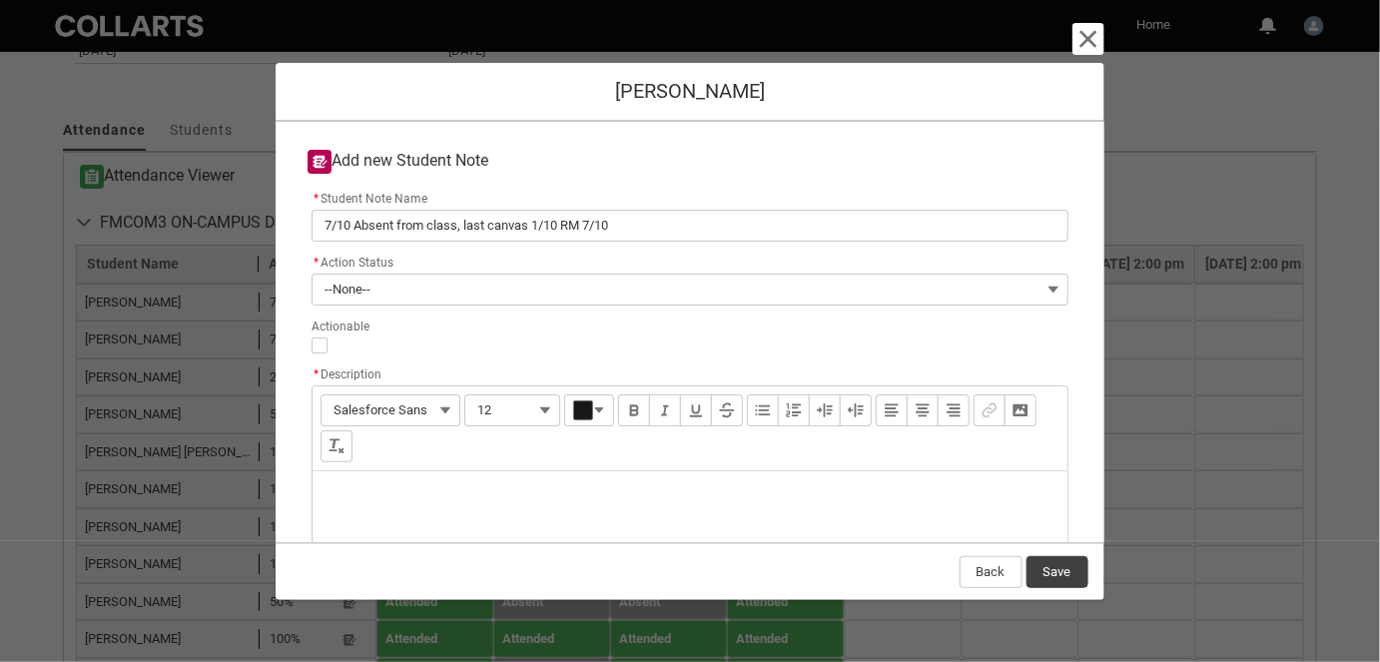
click at [372, 494] on div "Description" at bounding box center [690, 519] width 754 height 96
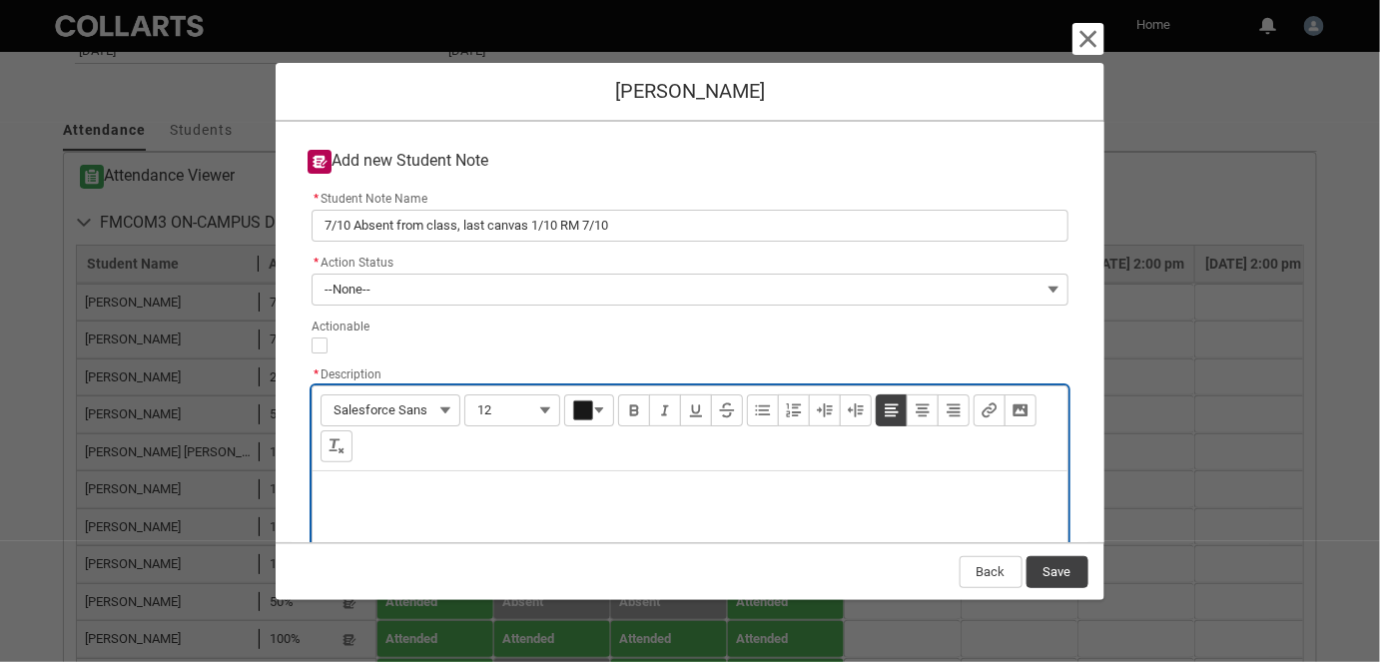
paste div "Description"
type lightning-input-rich-text "<p>7/10 Absent from class, last canvas 1/10 RM 7/10</p>"
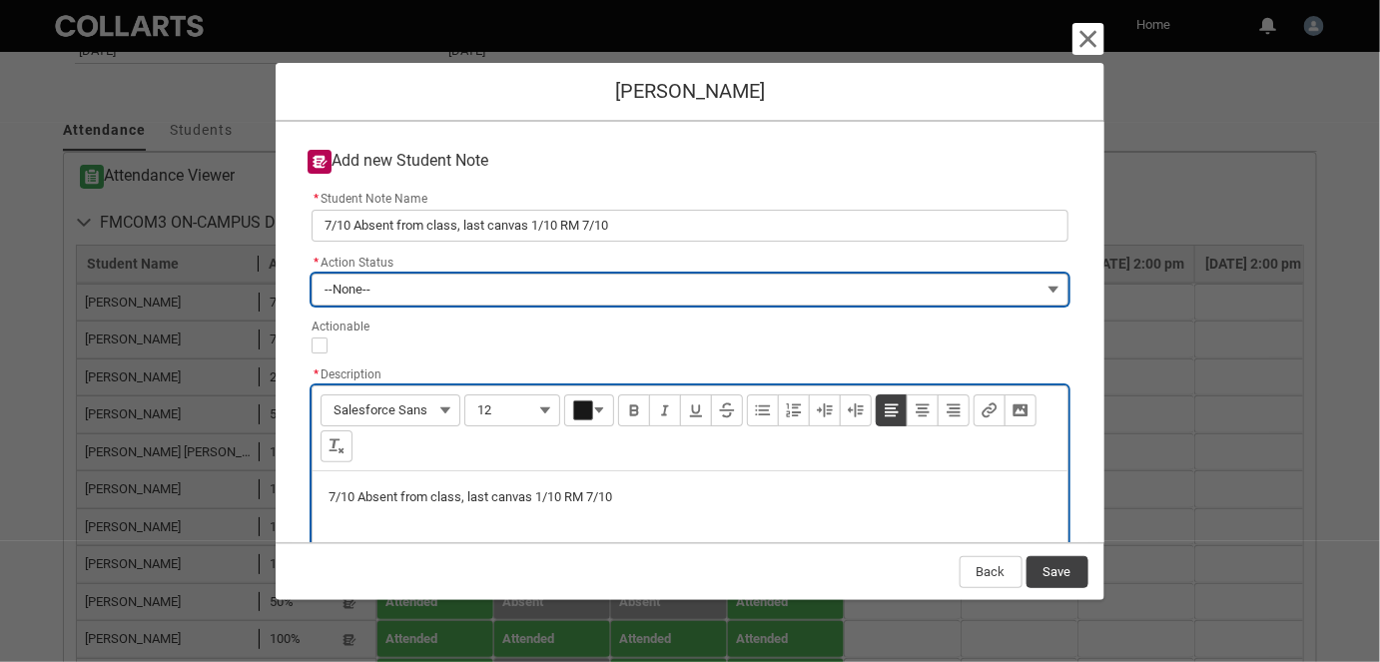
click at [384, 295] on button "--None--" at bounding box center [690, 290] width 756 height 32
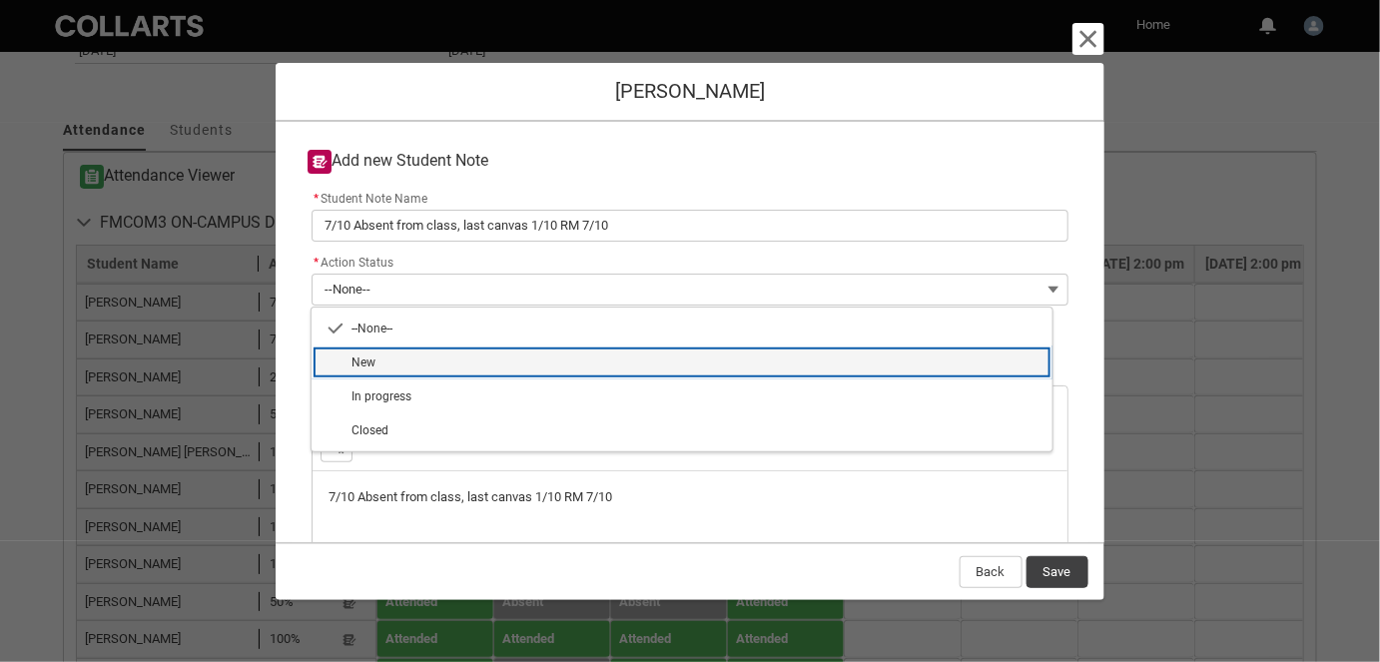
click at [400, 366] on span "New" at bounding box center [696, 363] width 689 height 18
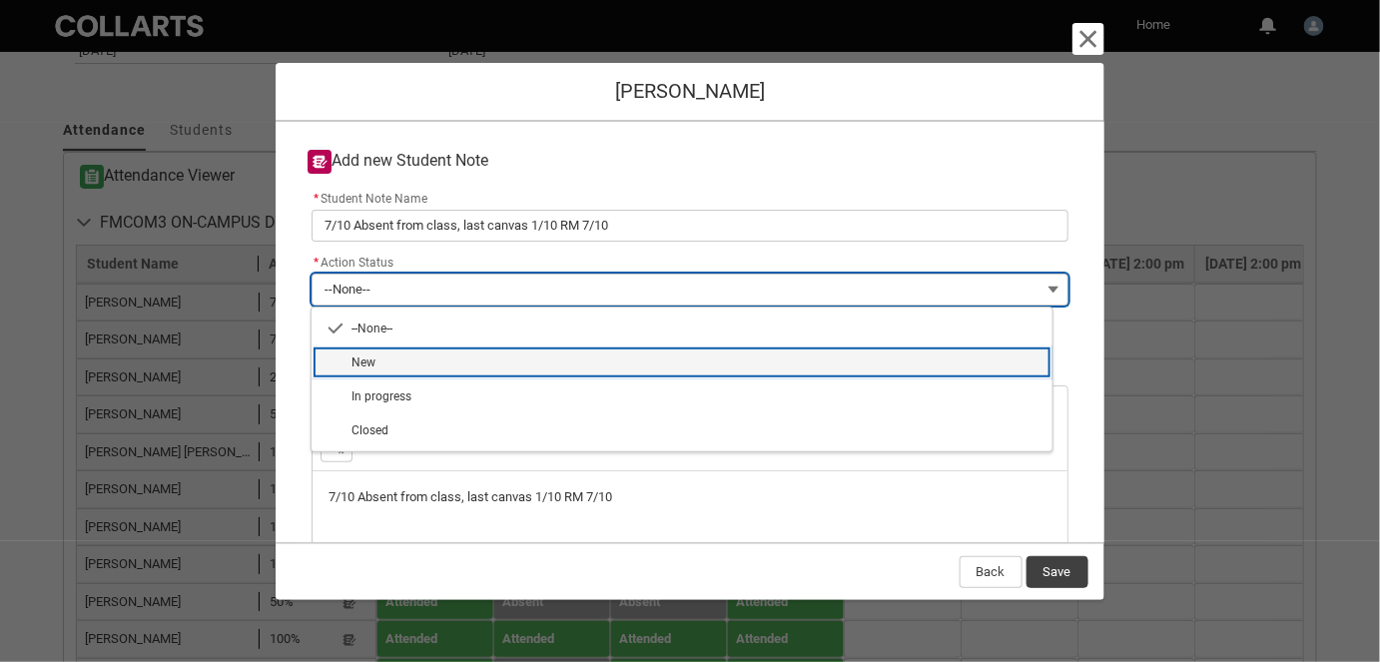
type lightning-combobox "New"
type lightning-picklist "New"
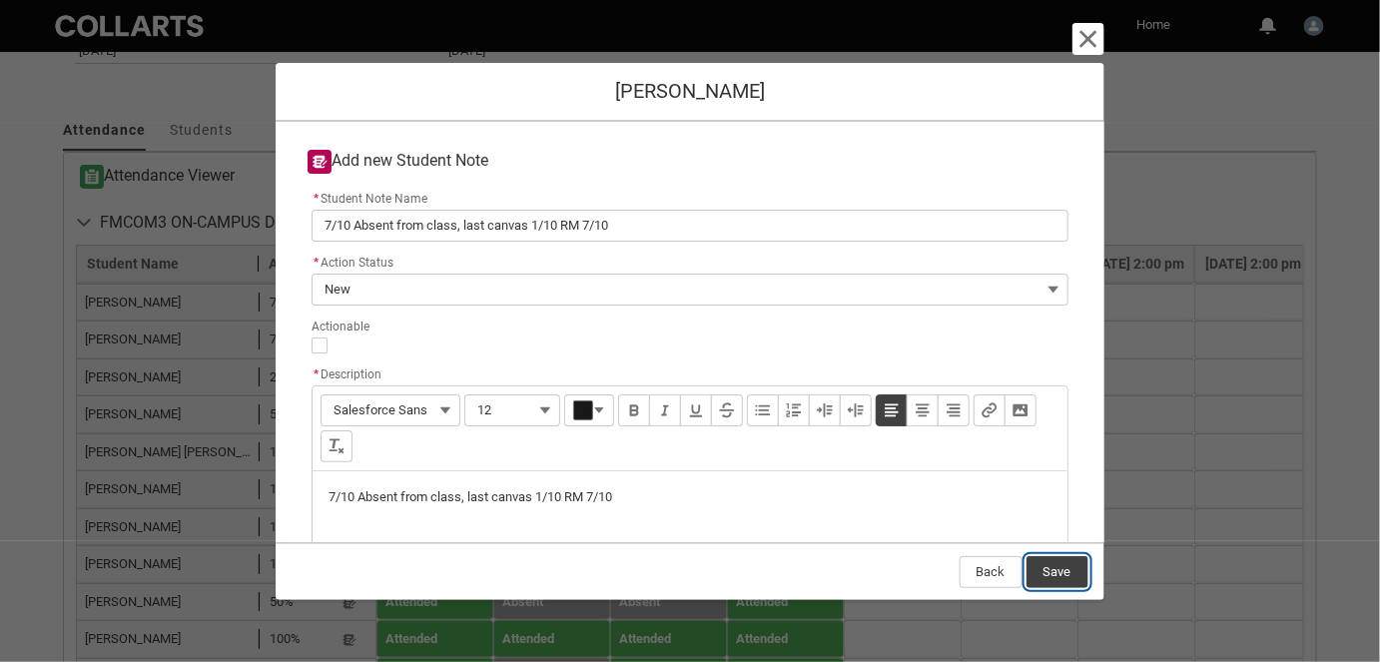
click at [1067, 570] on button "Save" at bounding box center [1058, 572] width 62 height 32
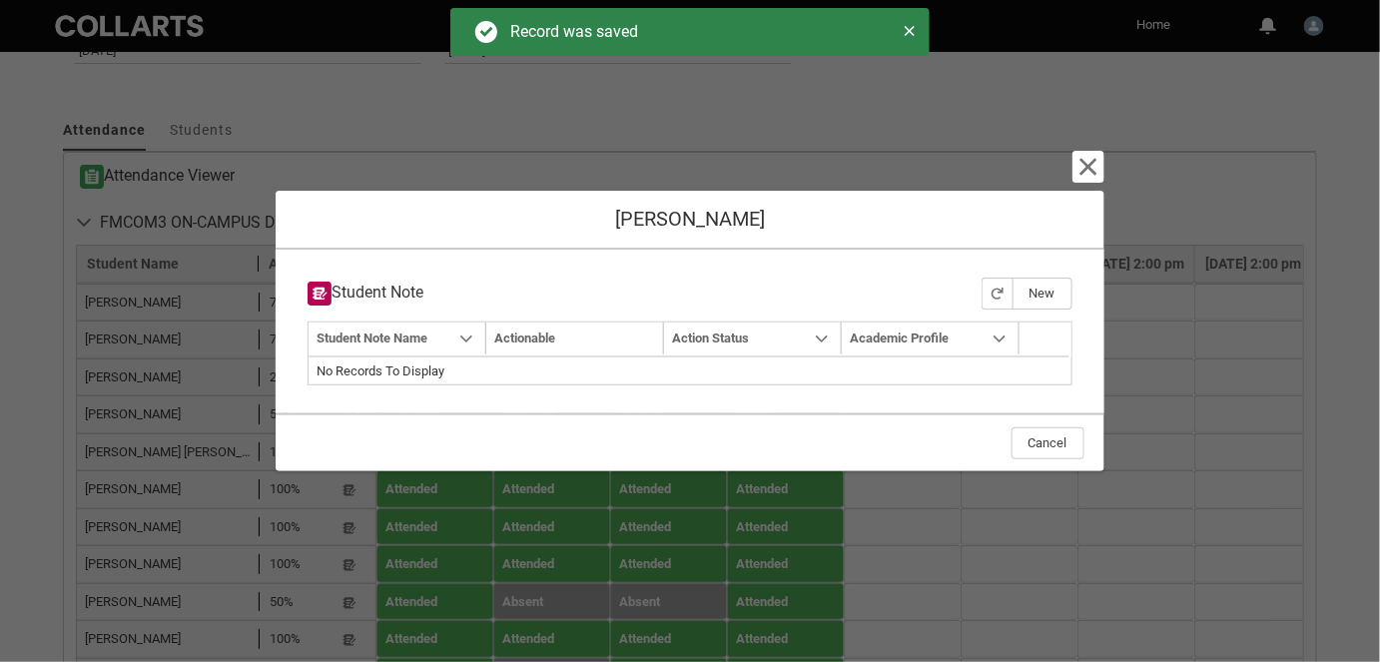
type input "178"
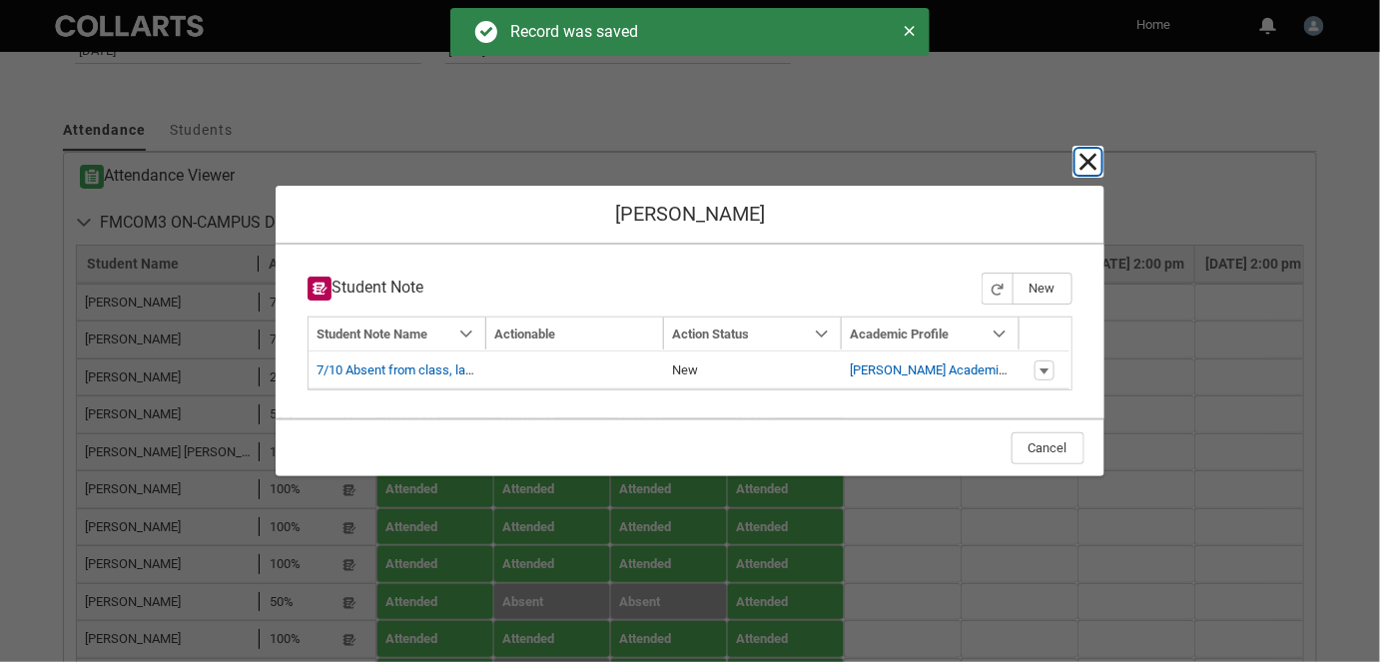
click at [1080, 161] on lightning-primitive-icon "button" at bounding box center [1089, 162] width 24 height 24
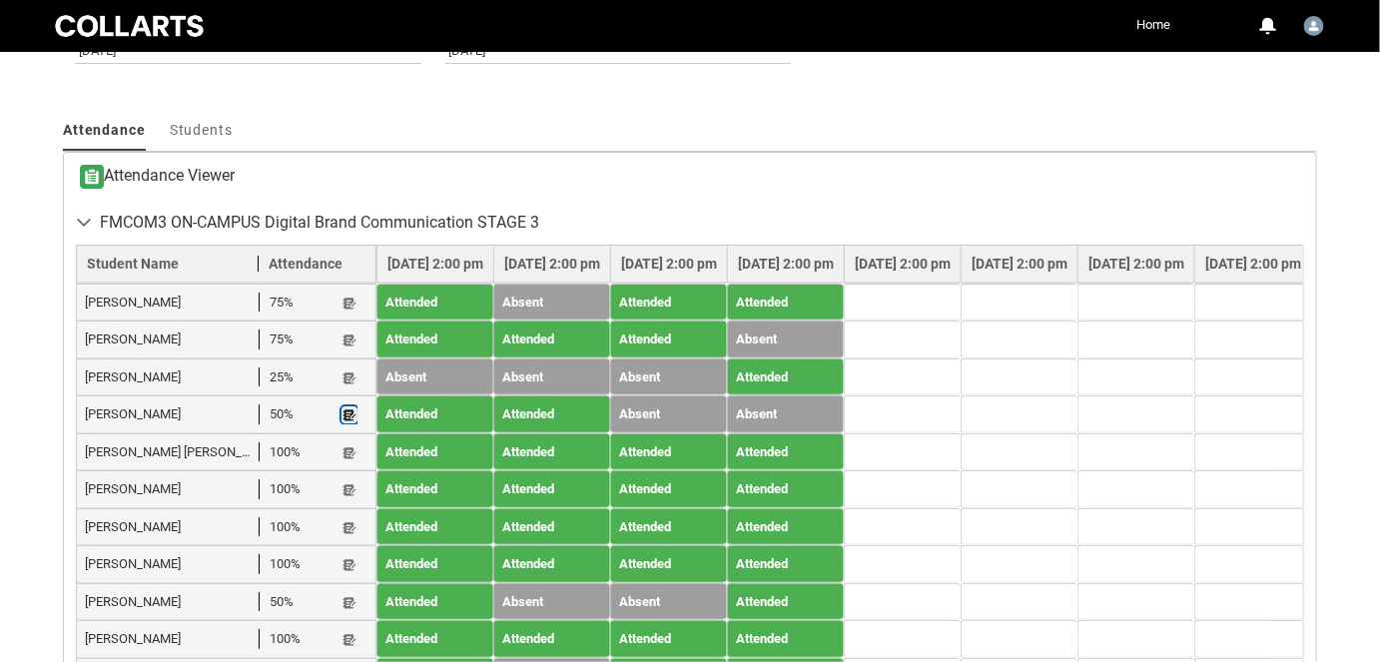
click at [351, 407] on lightning-primitive-icon "button" at bounding box center [350, 414] width 14 height 15
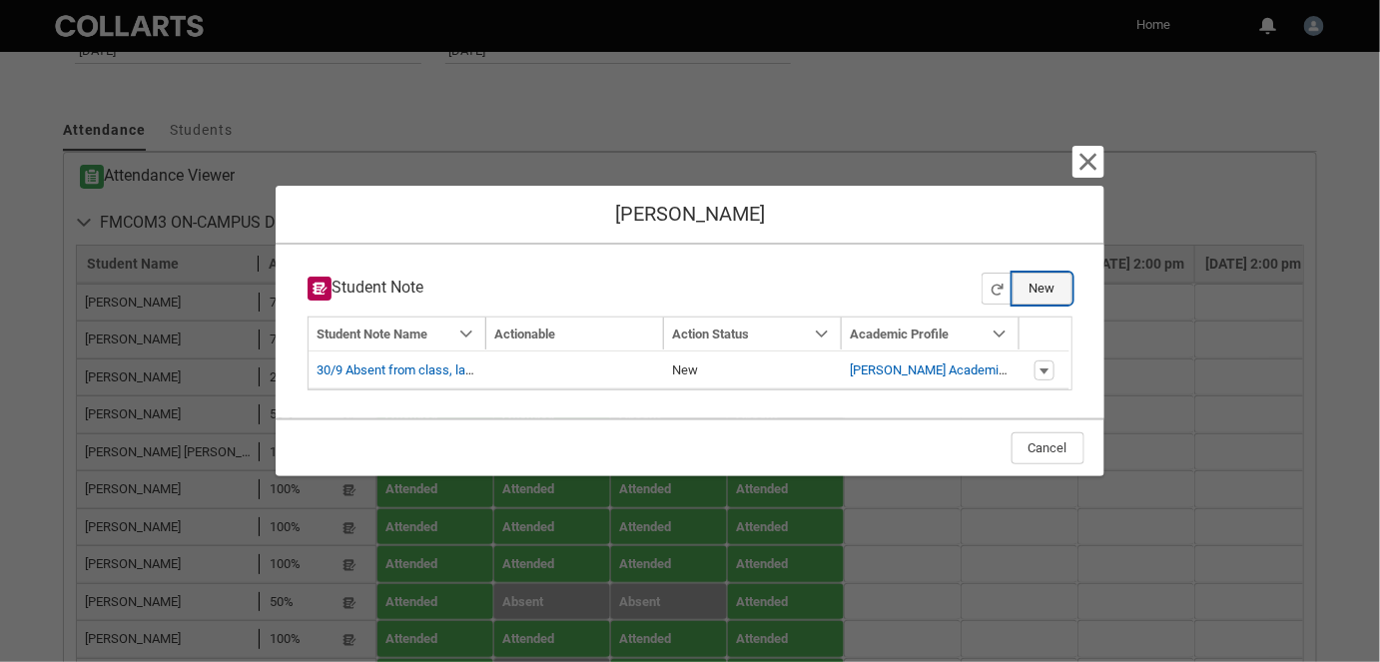
click at [1047, 291] on button "New" at bounding box center [1043, 289] width 60 height 32
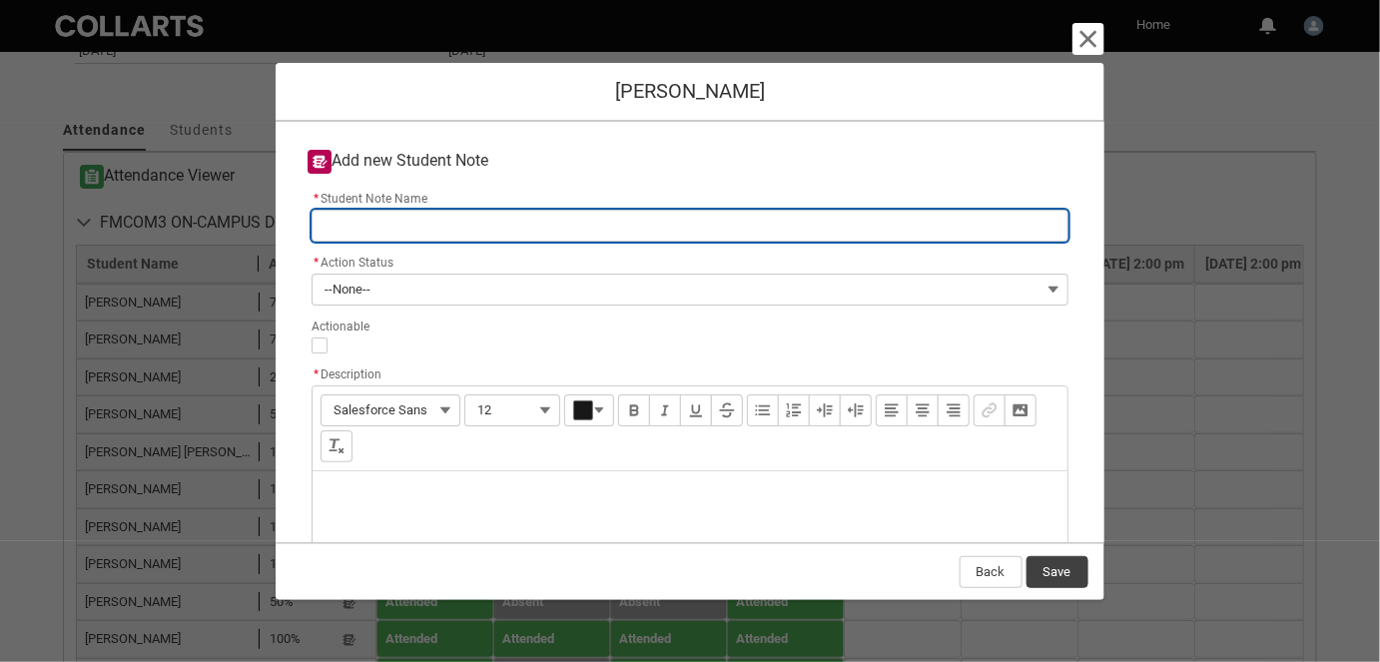
click at [393, 219] on input "* Student Note Name" at bounding box center [690, 226] width 756 height 32
type lightning-primitive-input-simple "7"
type input "7"
type lightning-primitive-input-simple "7/"
type input "7/"
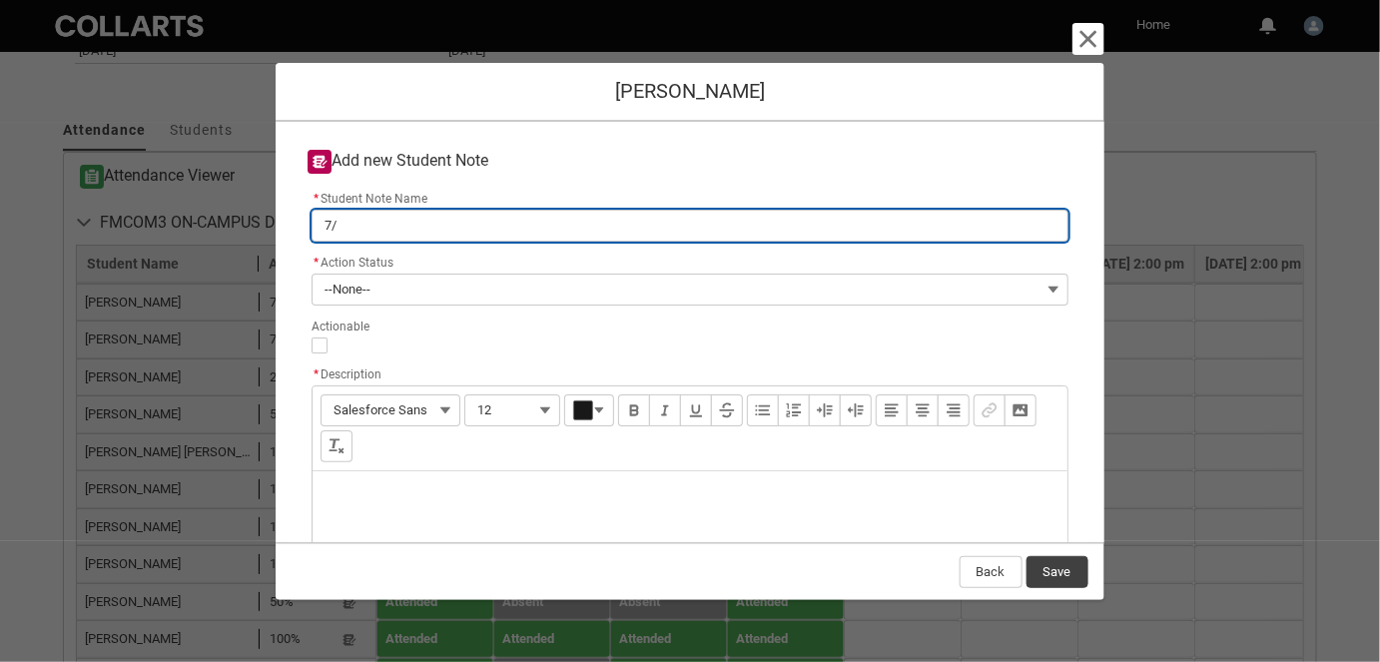
type lightning-primitive-input-simple "7/1"
type input "7/1"
type lightning-primitive-input-simple "7/10"
type input "7/10"
type lightning-primitive-input-simple "7/10"
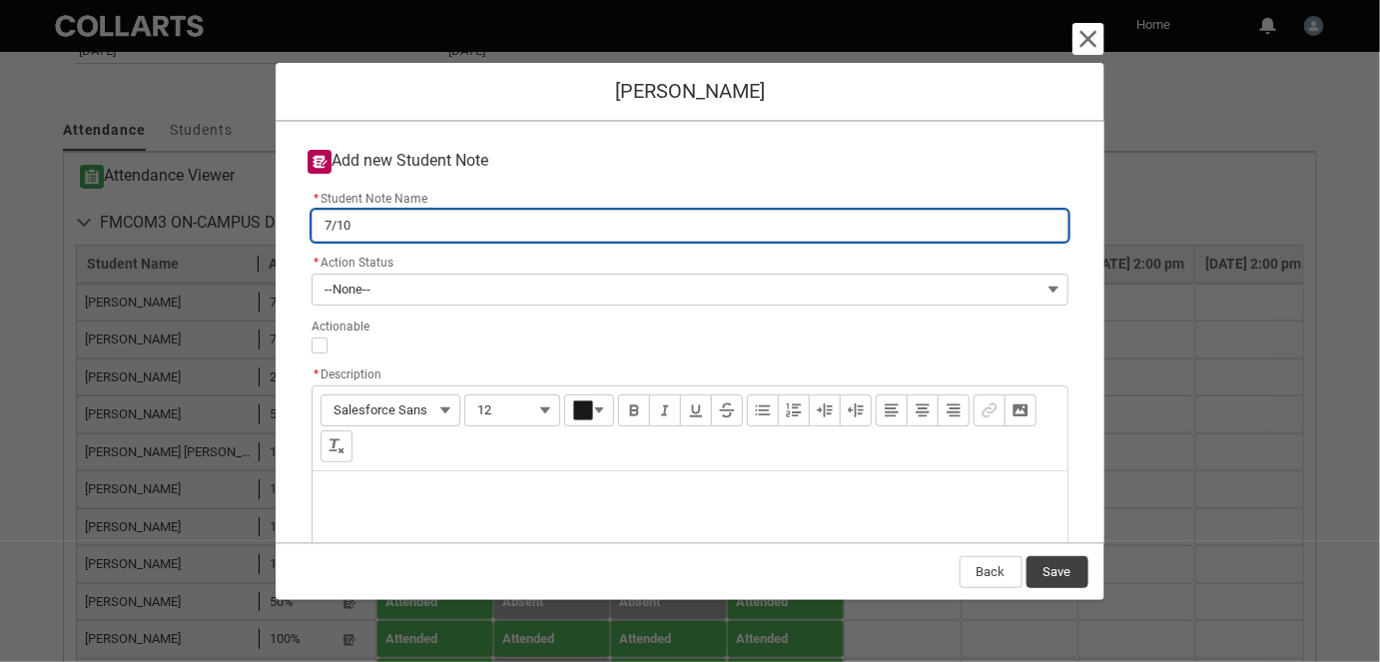
type input "7/10"
type lightning-primitive-input-simple "7/10 A"
type input "7/10 A"
type lightning-primitive-input-simple "7/10 Ab"
type input "7/10 Ab"
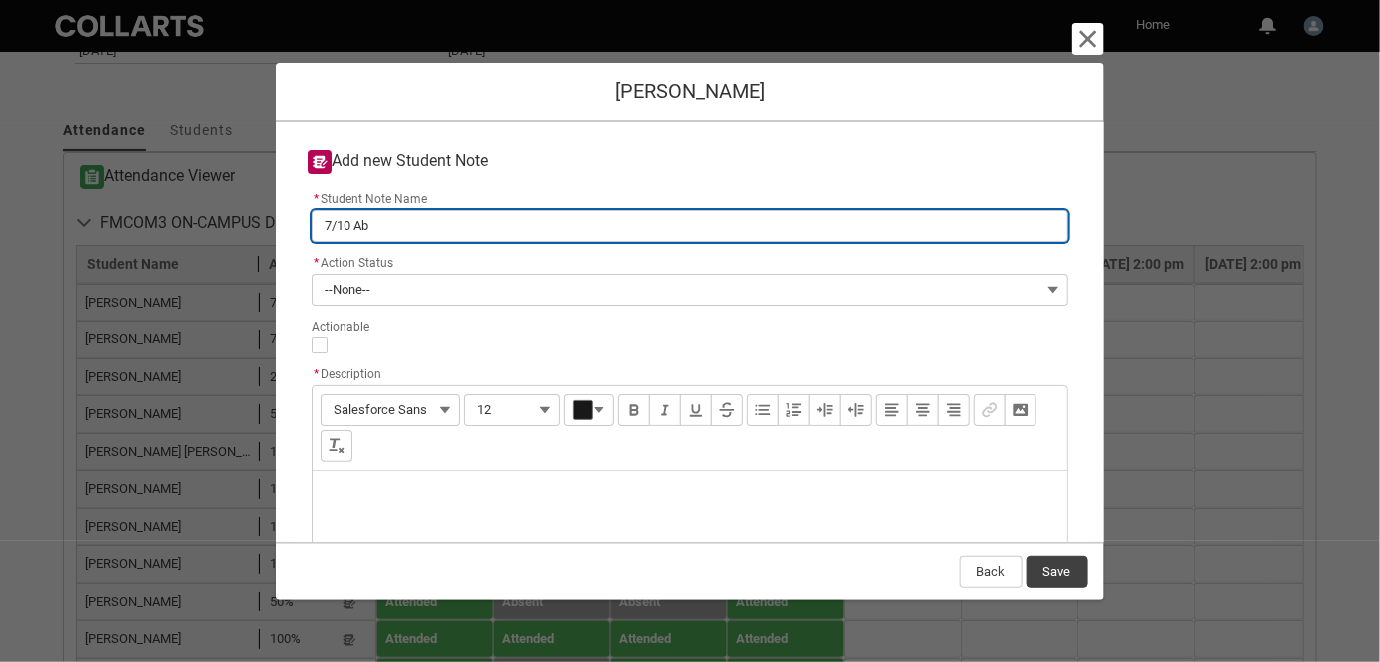
type lightning-primitive-input-simple "7/10 Abs"
type input "7/10 Abs"
type lightning-primitive-input-simple "7/10 Abse"
type input "7/10 Abse"
type lightning-primitive-input-simple "7/10 Absee"
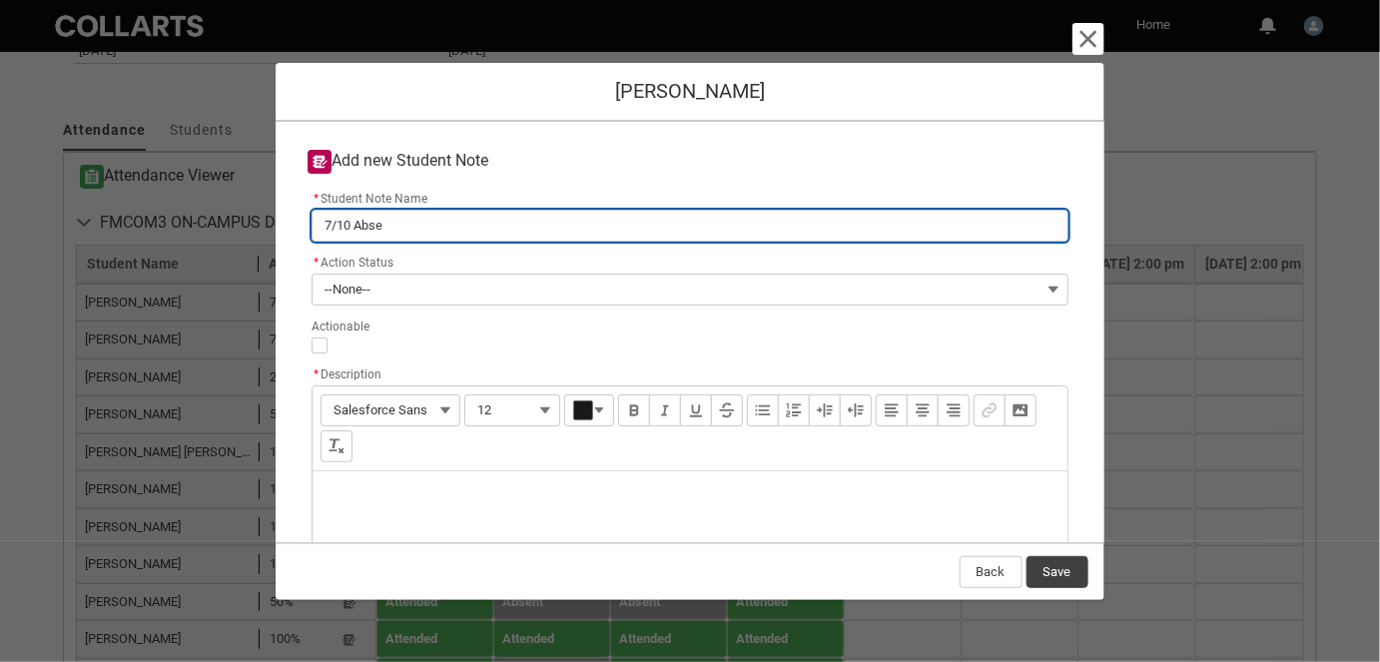
type input "7/10 Absee"
type lightning-primitive-input-simple "7/10 Abseen"
type input "7/10 Abseen"
type lightning-primitive-input-simple "7/10 Absee"
type input "7/10 Absee"
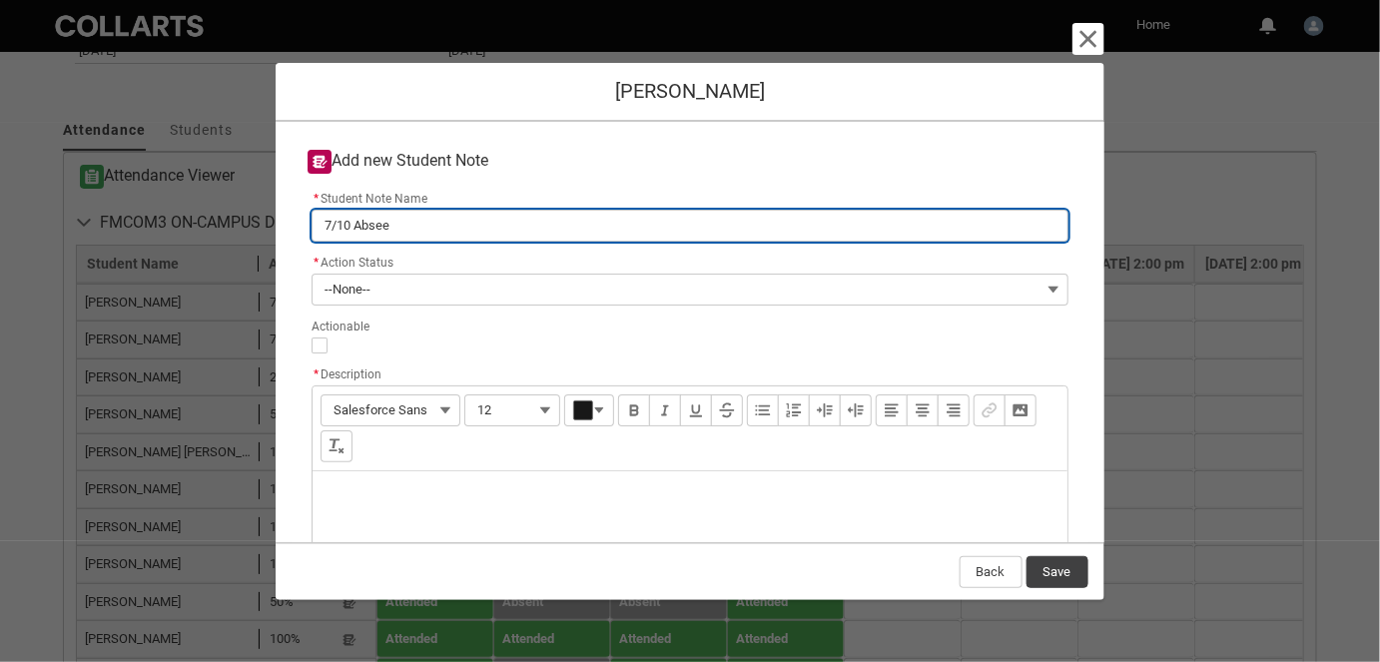
type lightning-primitive-input-simple "7/10 Abse"
type input "7/10 Abse"
type lightning-primitive-input-simple "7/10 Absen"
type input "7/10 Absen"
type lightning-primitive-input-simple "7/10 Absent"
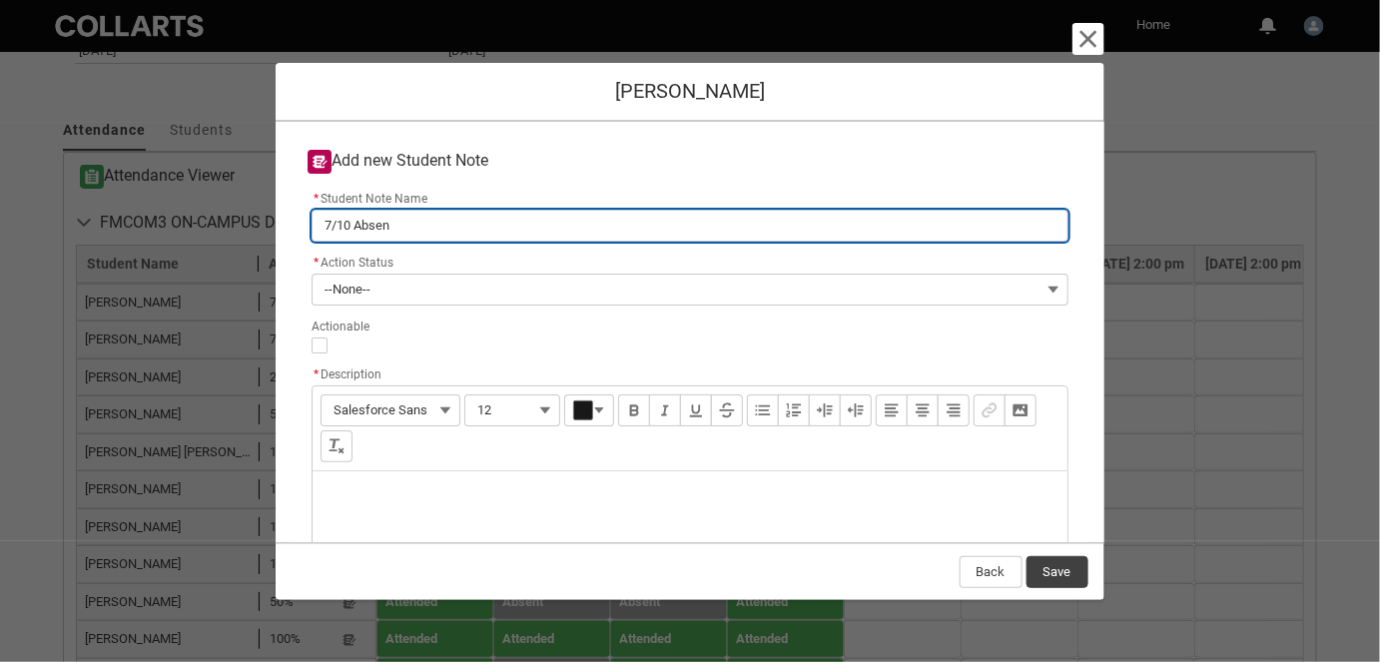
type input "7/10 Absent"
type lightning-primitive-input-simple "7/10 Absent"
type input "7/10 Absent"
type lightning-primitive-input-simple "7/10 Absent f"
type input "7/10 Absent f"
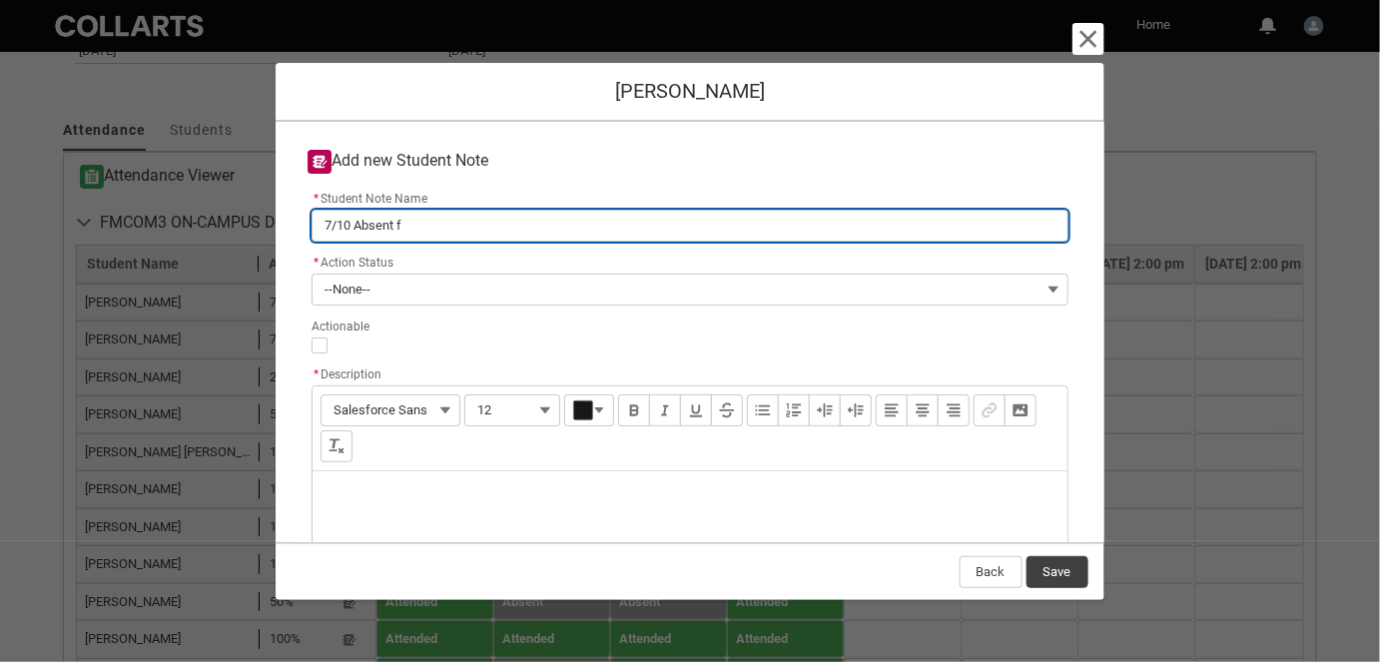
type lightning-primitive-input-simple "7/10 Absent fr"
type input "7/10 Absent fr"
type lightning-primitive-input-simple "7/10 Absent fro"
type input "7/10 Absent fro"
type lightning-primitive-input-simple "7/10 Absent from"
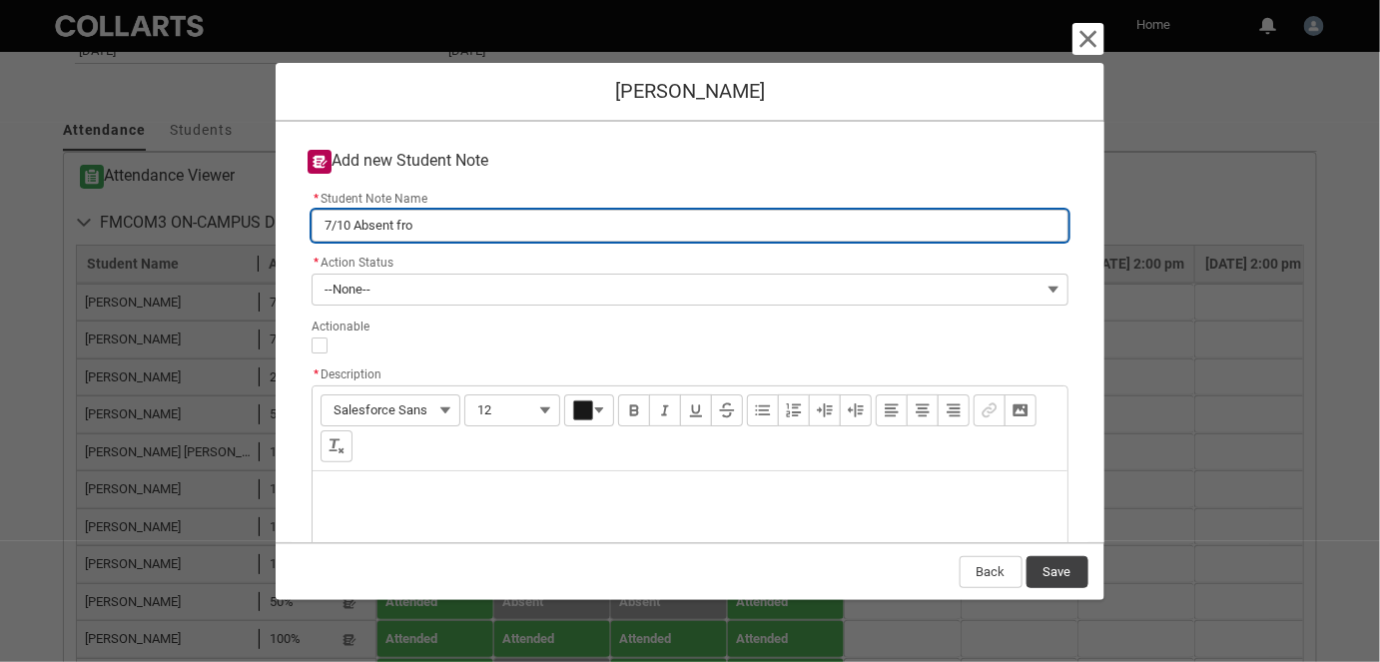
type input "7/10 Absent from"
type lightning-primitive-input-simple "7/10 Absent from"
type input "7/10 Absent from"
type lightning-primitive-input-simple "7/10 Absent from c"
type input "7/10 Absent from c"
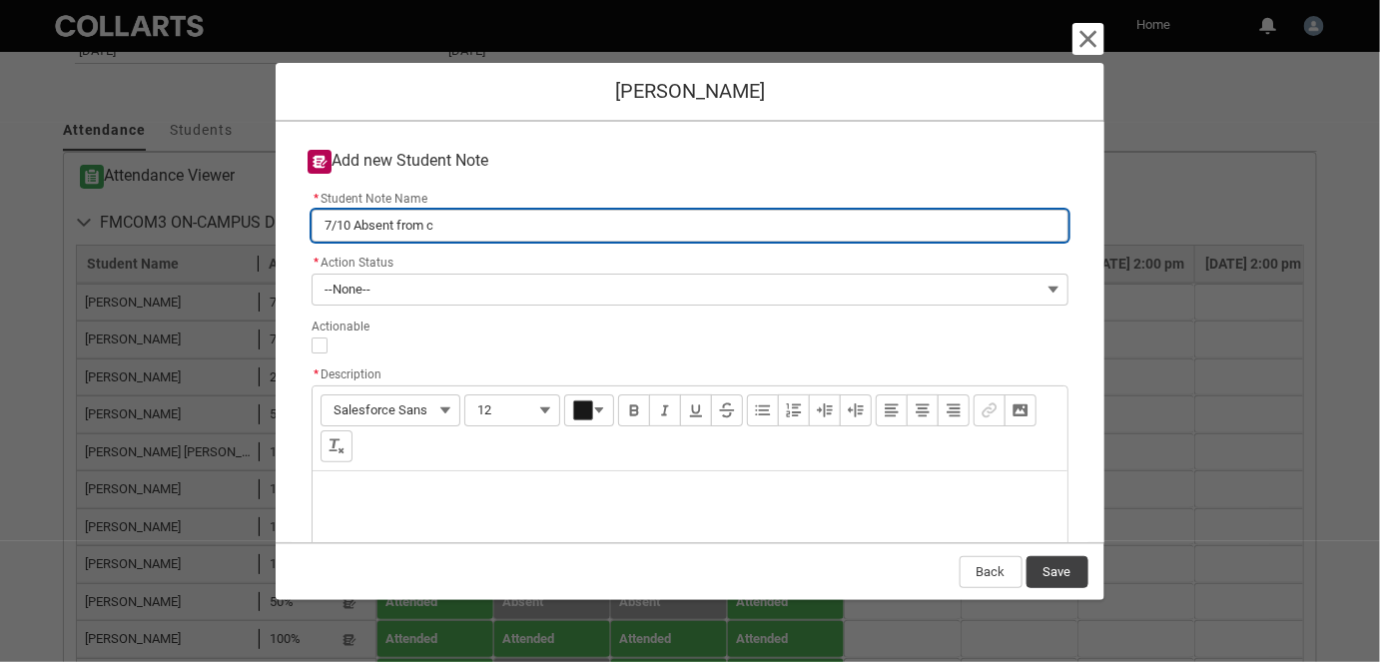
type lightning-primitive-input-simple "7/10 Absent from cl"
type input "7/10 Absent from cl"
type lightning-primitive-input-simple "7/10 Absent from cla"
type input "7/10 Absent from cla"
type lightning-primitive-input-simple "7/10 Absent from clas"
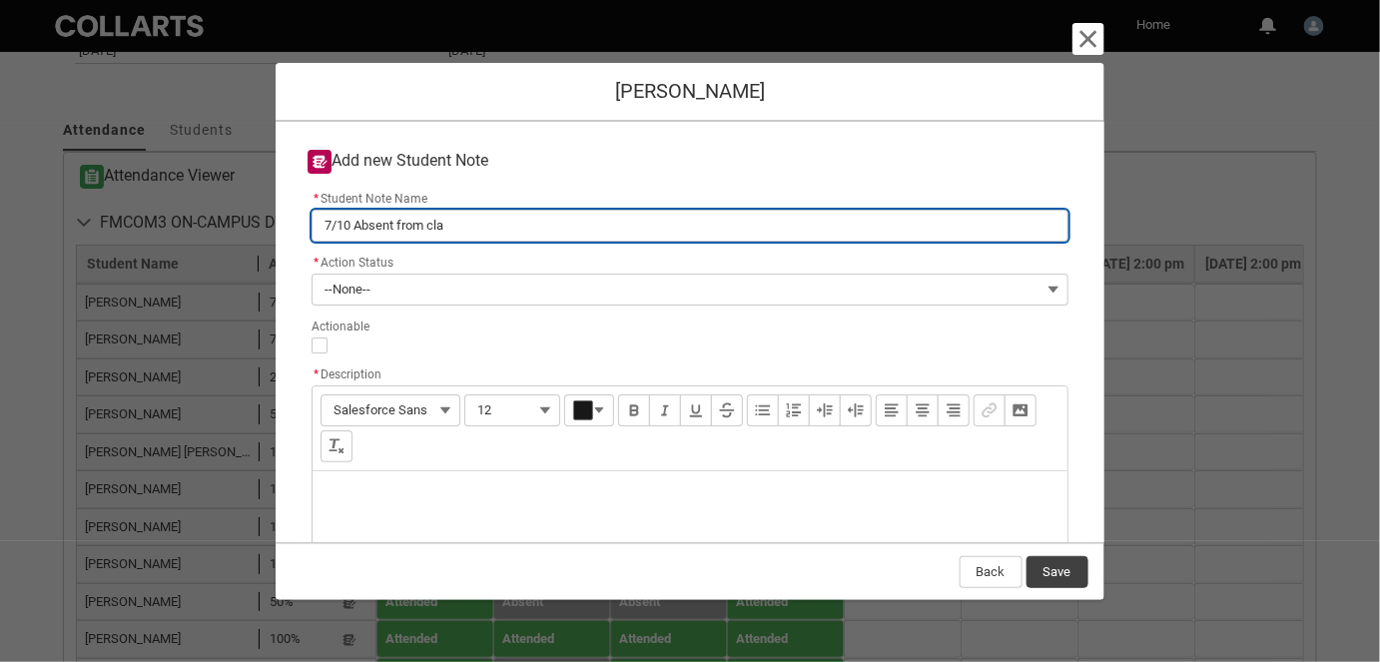
type input "7/10 Absent from clas"
type lightning-primitive-input-simple "7/10 Absent from class"
type input "7/10 Absent from class"
type lightning-primitive-input-simple "7/10 Absent from class,"
type input "7/10 Absent from class,"
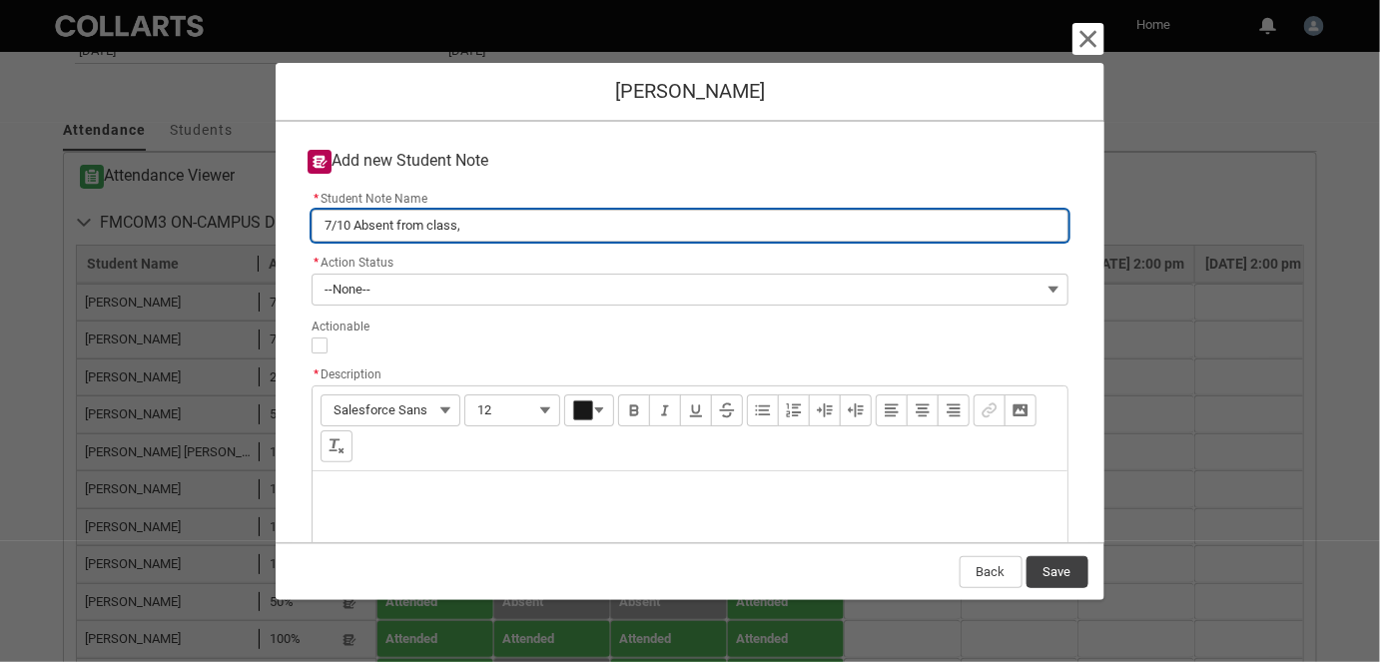
type lightning-primitive-input-simple "7/10 Absent from class,"
type input "7/10 Absent from class,"
type lightning-primitive-input-simple "7/10 Absent from class, l"
type input "7/10 Absent from class, l"
type lightning-primitive-input-simple "7/10 Absent from class, la"
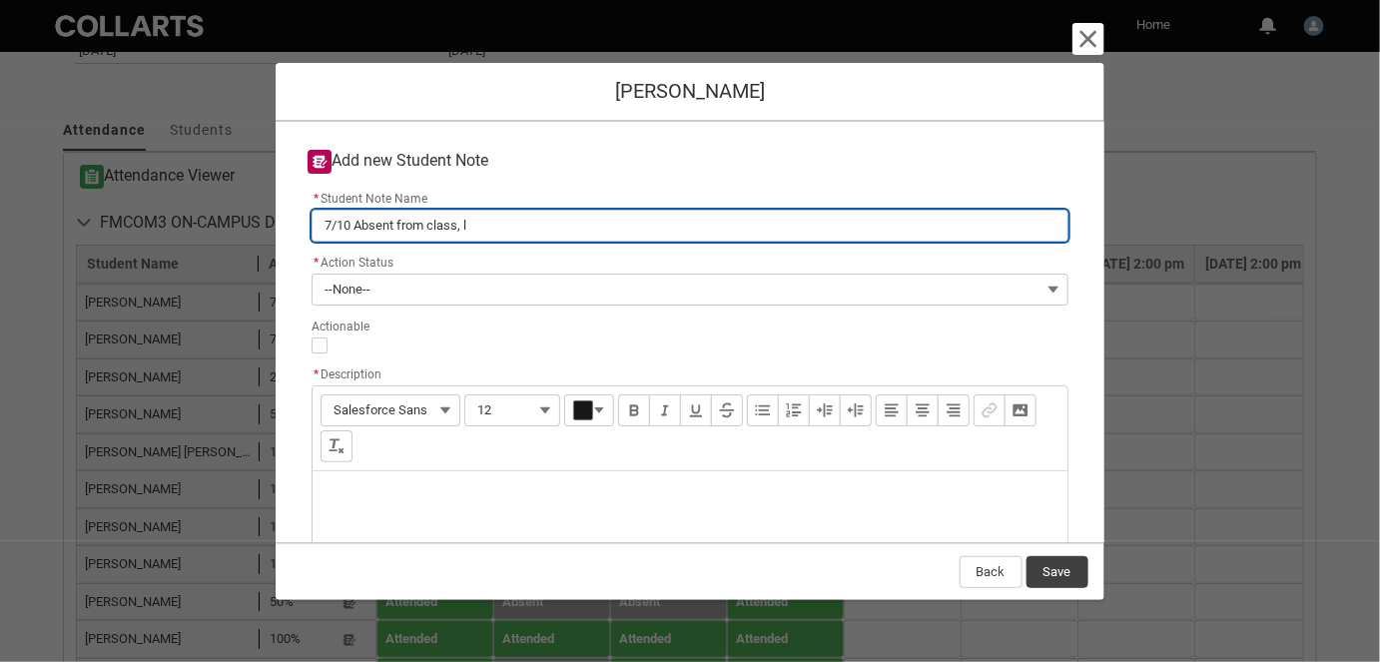
type input "7/10 Absent from class, la"
type lightning-primitive-input-simple "7/10 Absent from class, las"
type input "7/10 Absent from class, las"
type lightning-primitive-input-simple "7/10 Absent from class, last"
type input "7/10 Absent from class, last"
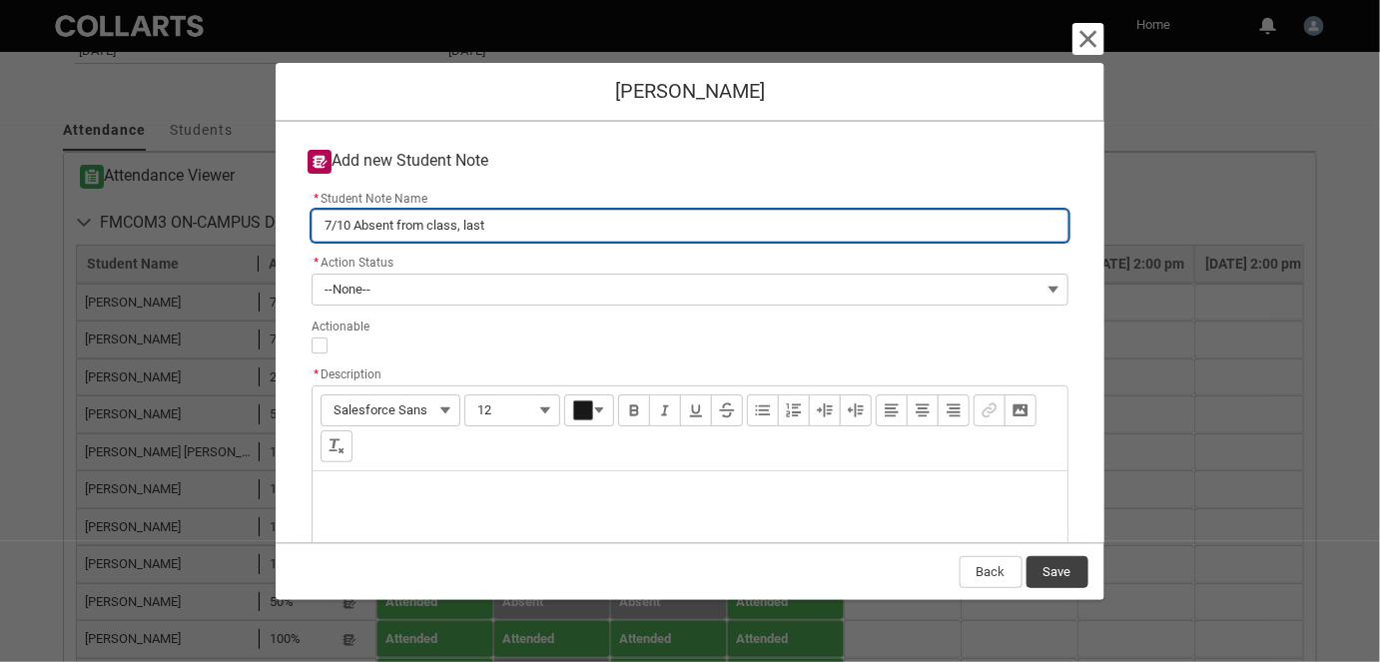
type lightning-primitive-input-simple "7/10 Absent from class, last"
type input "7/10 Absent from class, last"
type lightning-primitive-input-simple "7/10 Absent from class, last c"
type input "7/10 Absent from class, last c"
type lightning-primitive-input-simple "7/10 Absent from class, last cn"
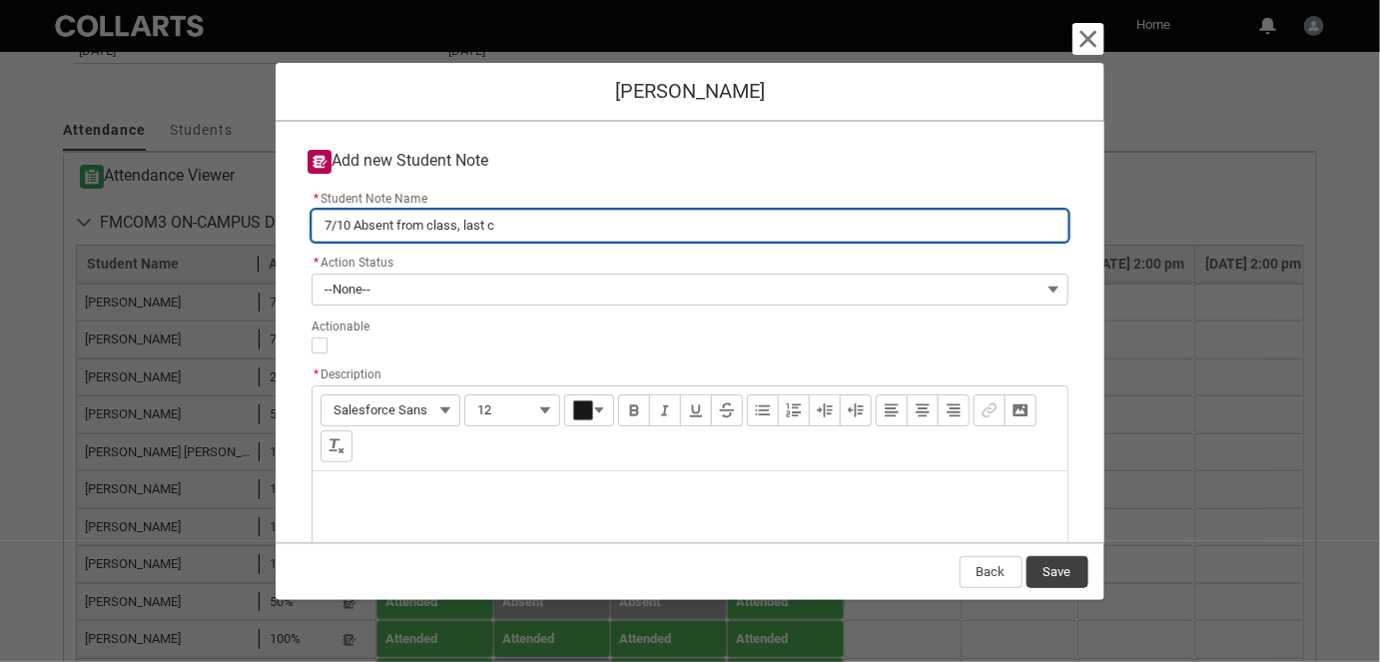
type input "7/10 Absent from class, last cn"
type lightning-primitive-input-simple "7/10 Absent from class, last cna"
type input "7/10 Absent from class, last cna"
type lightning-primitive-input-simple "7/10 Absent from class, last cn"
type input "7/10 Absent from class, last cn"
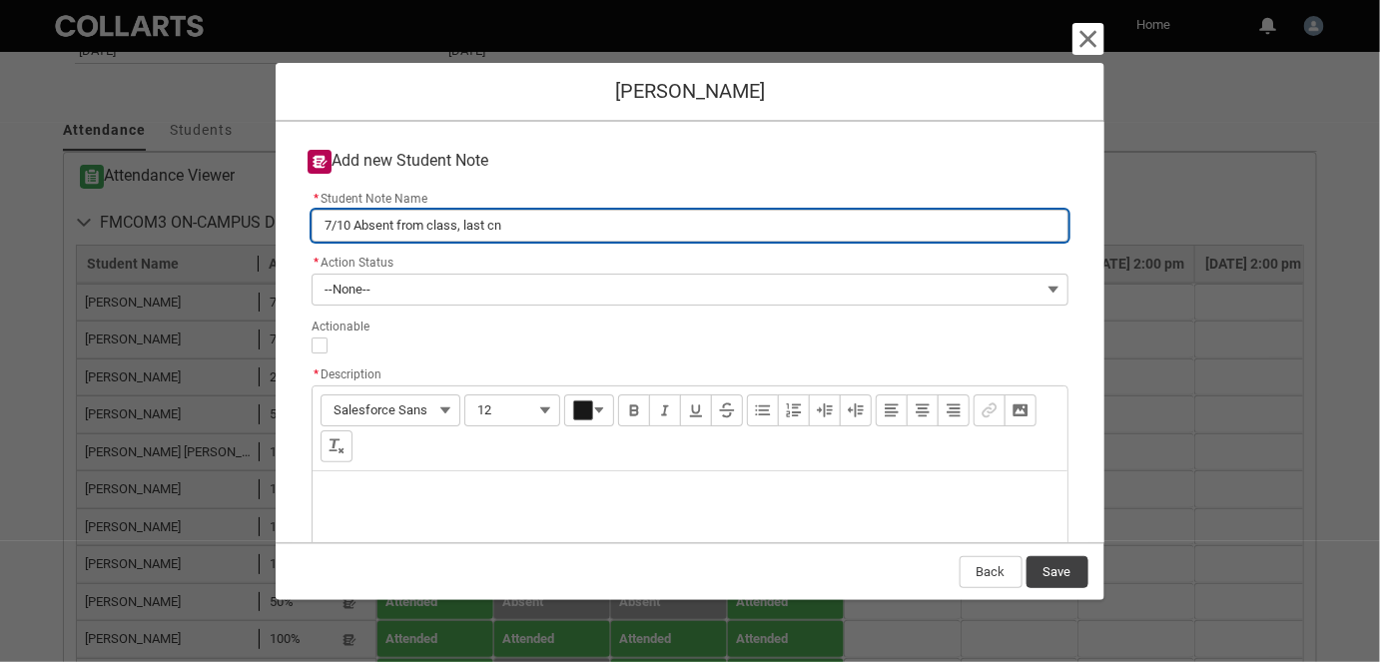
type lightning-primitive-input-simple "7/10 Absent from class, last c"
type input "7/10 Absent from class, last c"
type lightning-primitive-input-simple "7/10 Absent from class, last ca"
type input "7/10 Absent from class, last ca"
type lightning-primitive-input-simple "7/10 Absent from class, last can"
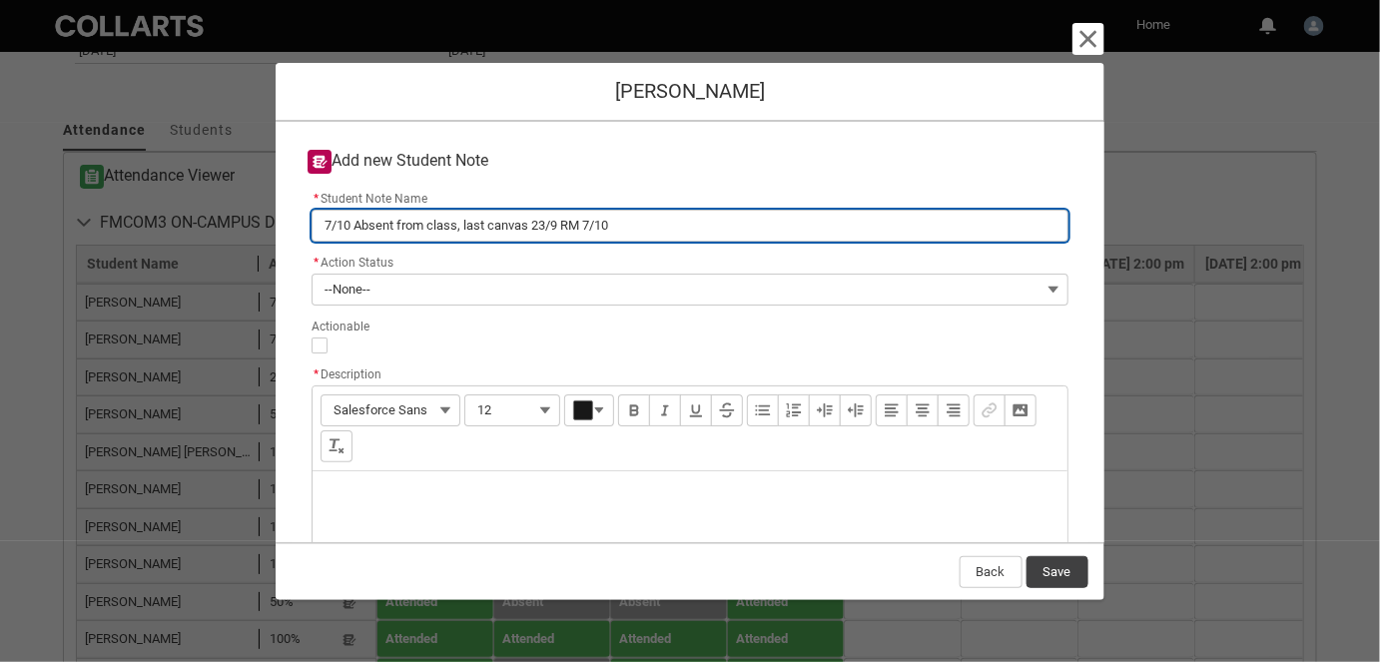
click at [365, 233] on input "7/10 Absent from class, last canvas 23/9 RM 7/10" at bounding box center [690, 226] width 756 height 32
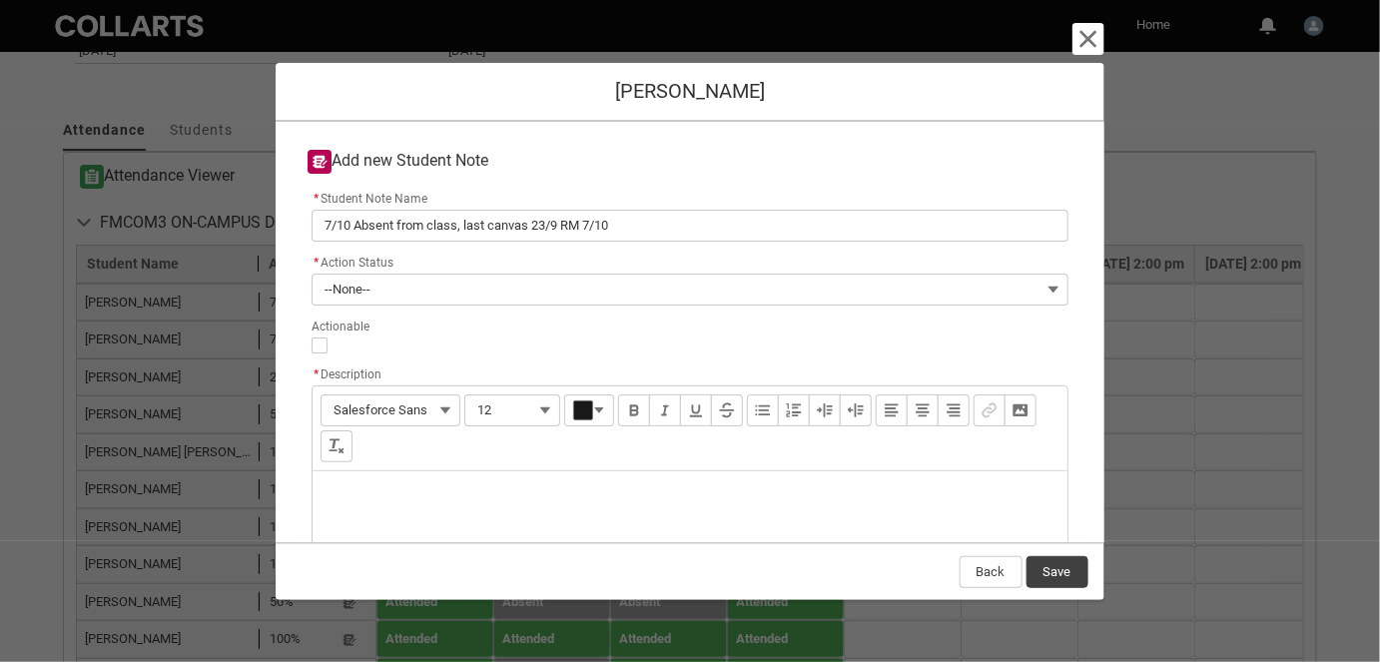
click at [355, 504] on div "Description" at bounding box center [690, 519] width 754 height 96
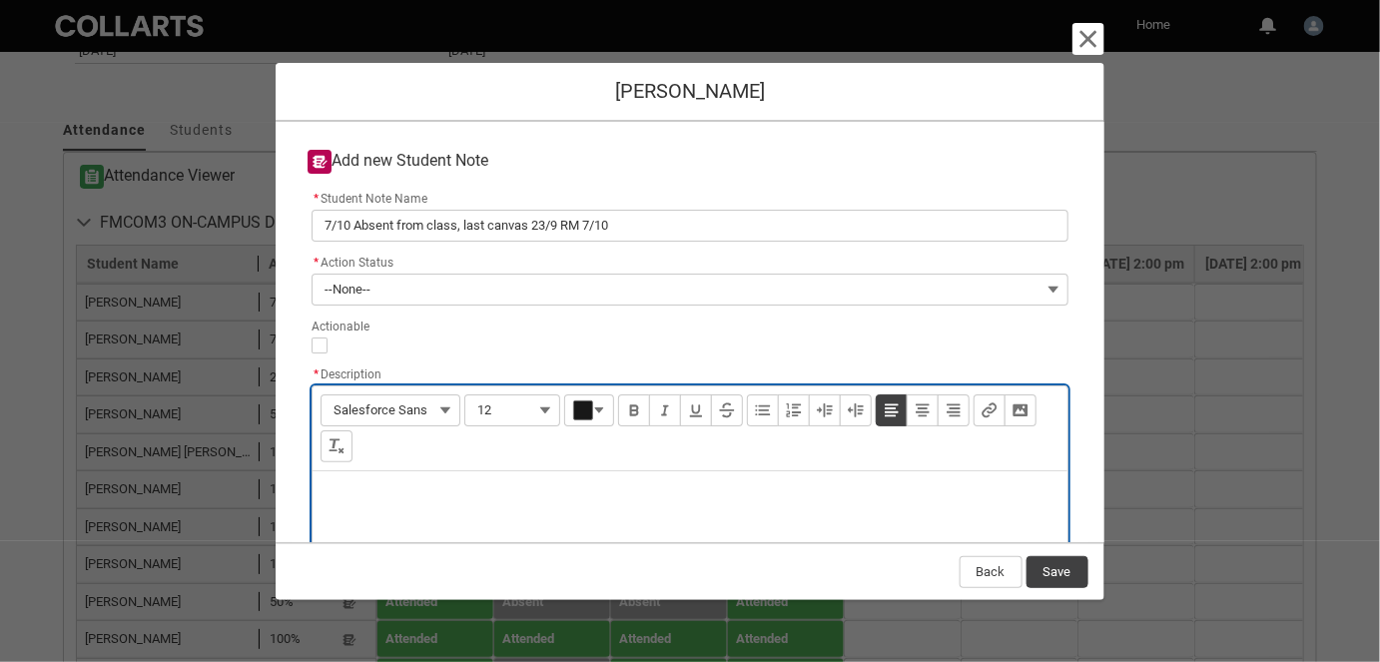
paste div "Description"
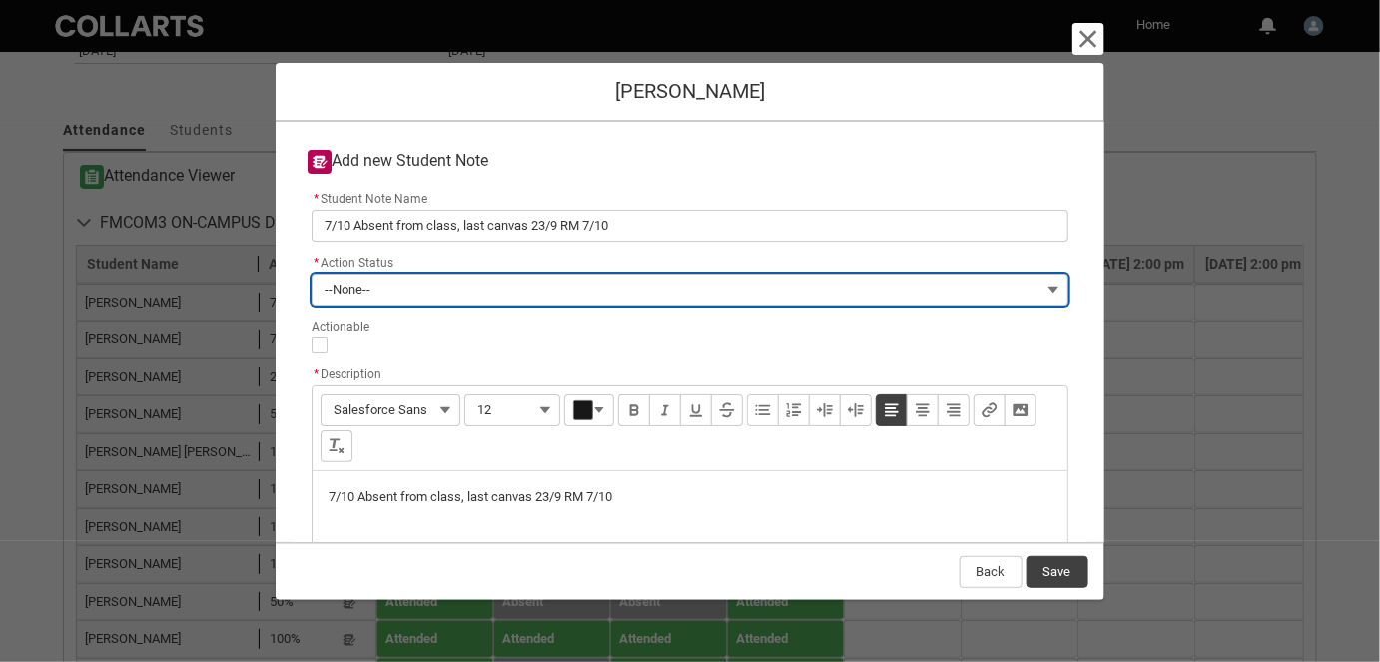
click at [341, 286] on span "--None--" at bounding box center [348, 290] width 46 height 30
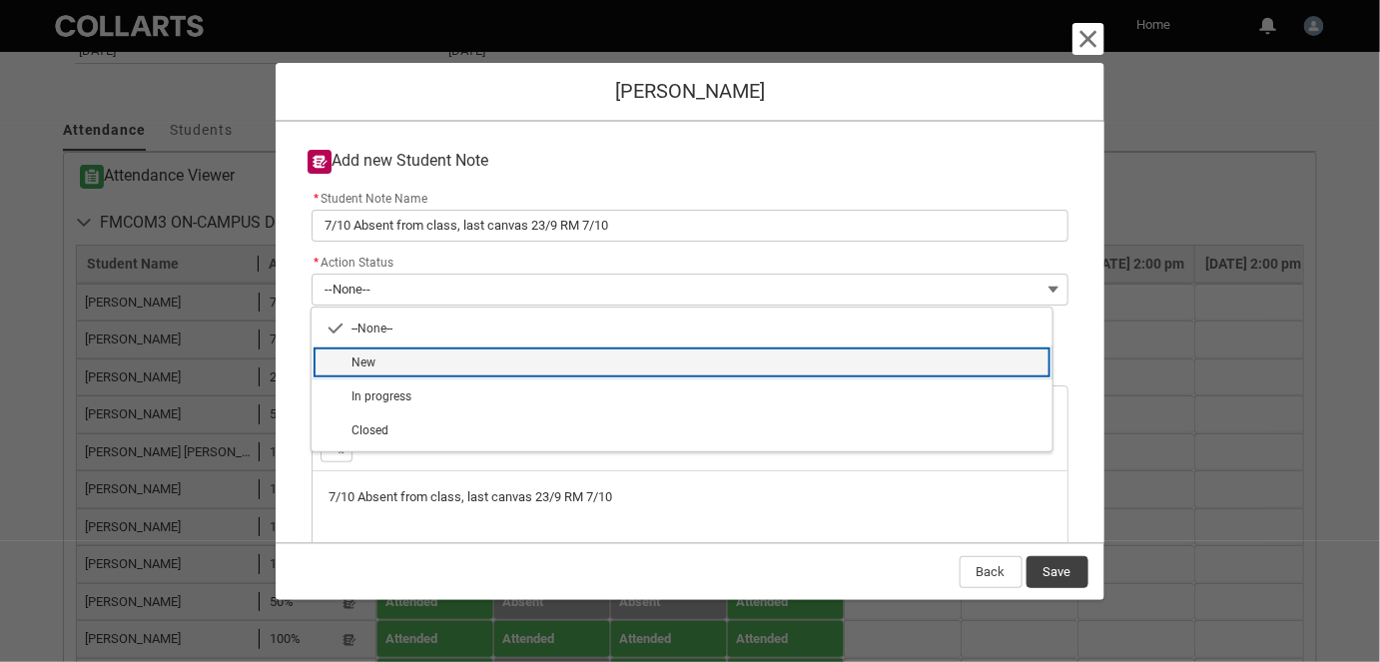
click at [377, 364] on span "New" at bounding box center [696, 363] width 689 height 18
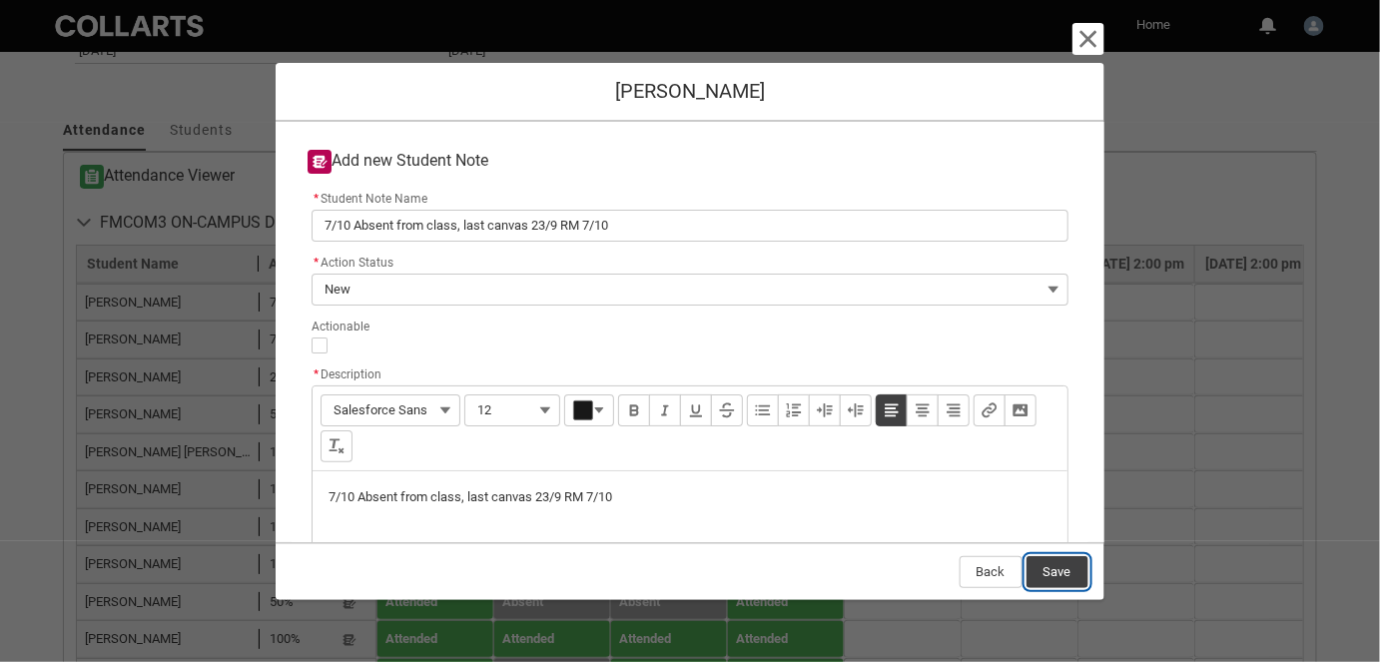
click at [1072, 578] on button "Save" at bounding box center [1058, 572] width 62 height 32
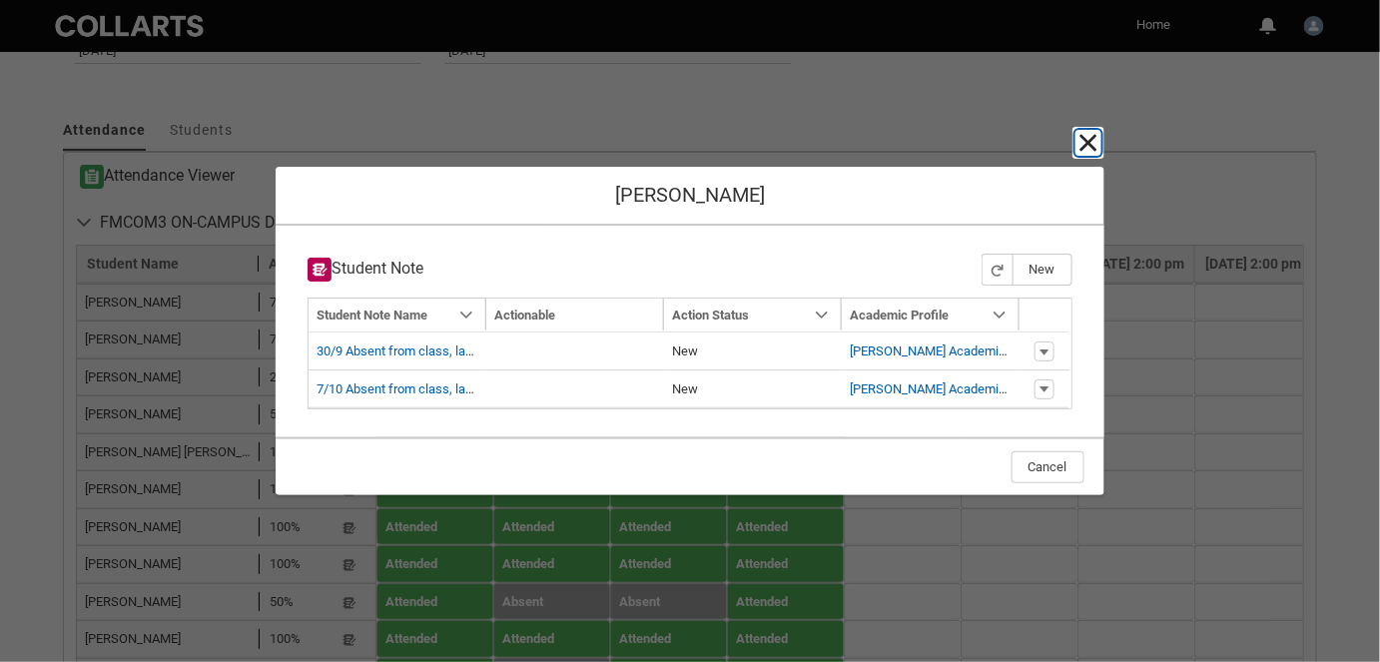
click at [1083, 144] on lightning-primitive-icon "button" at bounding box center [1089, 143] width 24 height 24
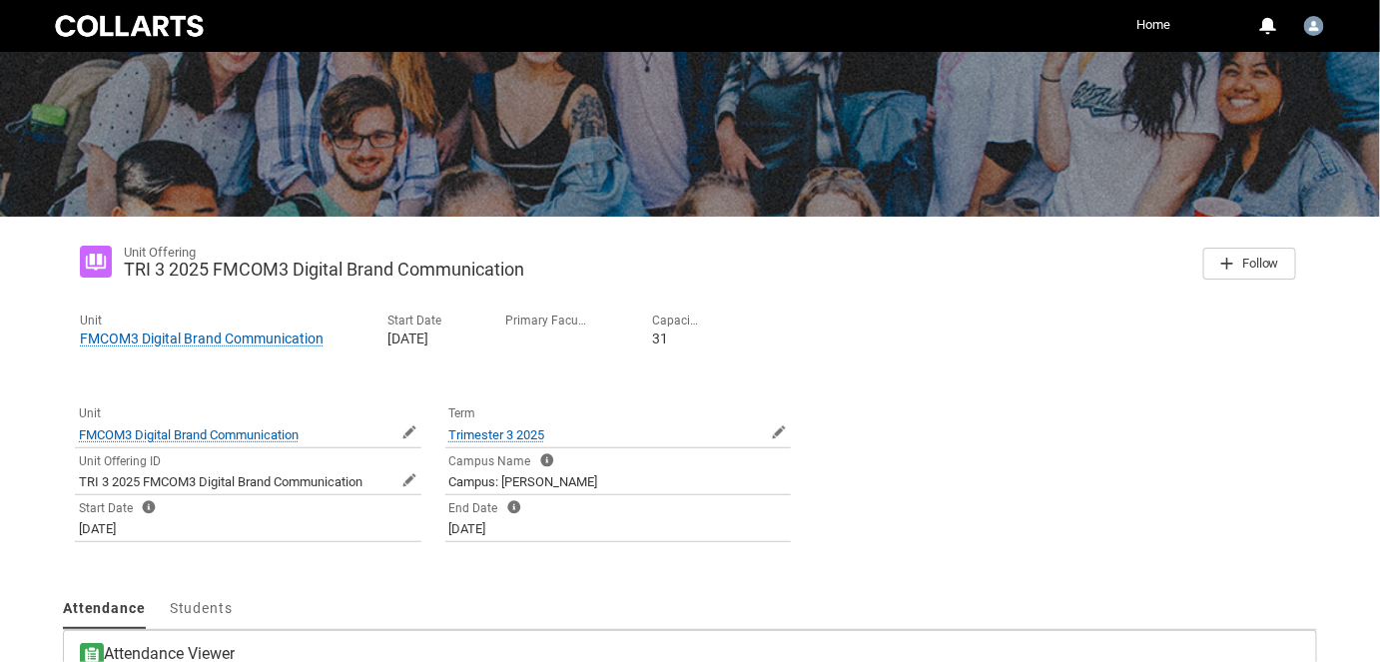
scroll to position [0, 0]
